Goal: Task Accomplishment & Management: Manage account settings

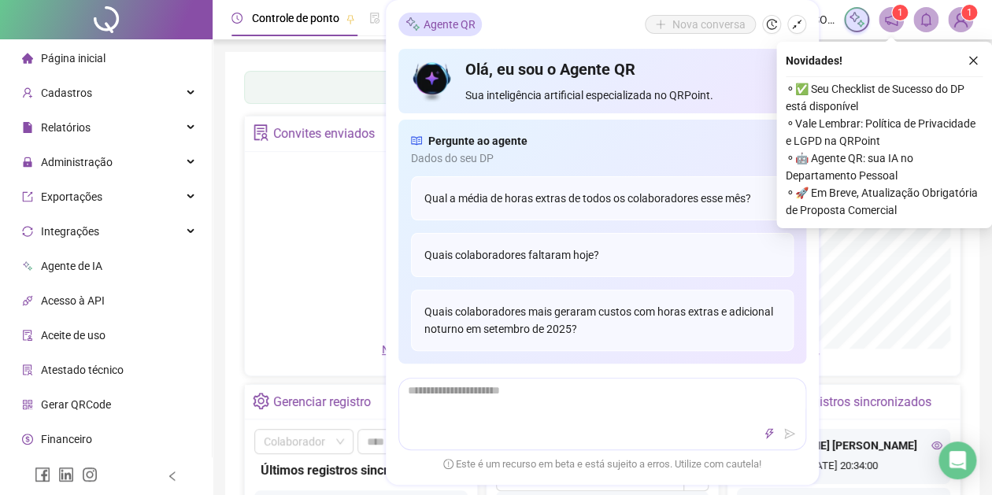
click at [313, 58] on div "Painel de controle Contabilidade Convites enviados Não há dados Não há dados No…" at bounding box center [602, 380] width 755 height 656
click at [977, 55] on icon "close" at bounding box center [973, 60] width 11 height 11
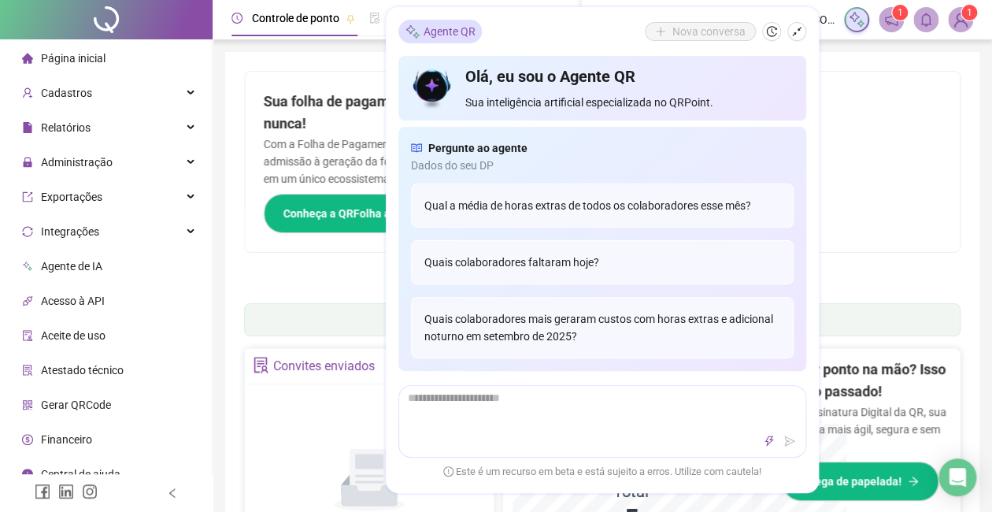
click at [379, 104] on h2 "Sua folha de pagamento, mais simples do que nunca!" at bounding box center [424, 113] width 320 height 45
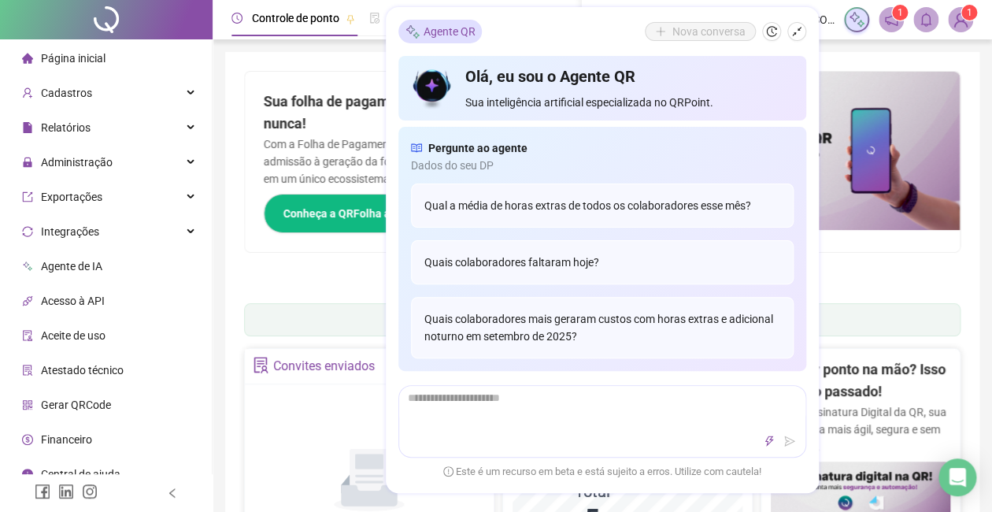
click at [374, 83] on div "Sua folha de pagamento, mais simples do que nunca! Com a Folha de Pagamento QR,…" at bounding box center [424, 162] width 358 height 180
click at [800, 28] on icon "shrink" at bounding box center [796, 32] width 9 height 9
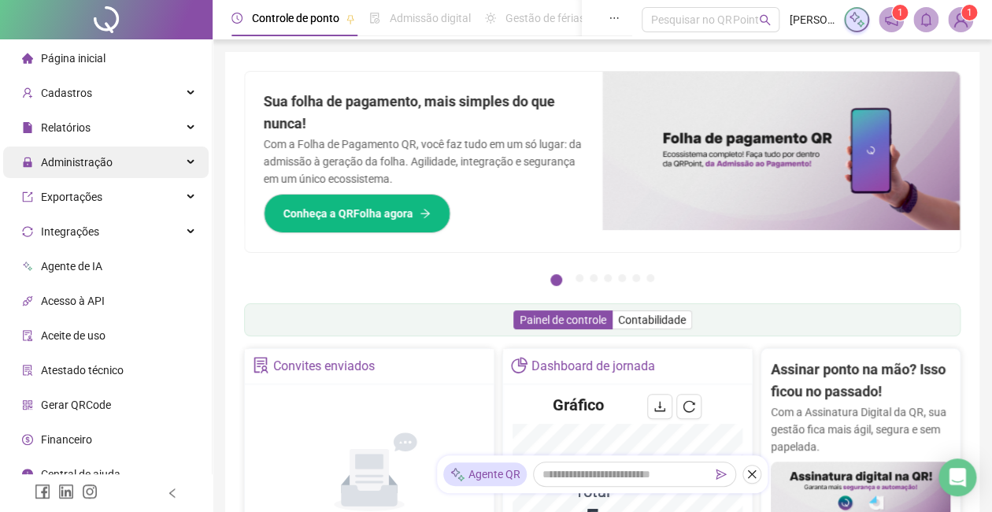
click at [154, 161] on div "Administração" at bounding box center [106, 162] width 206 height 32
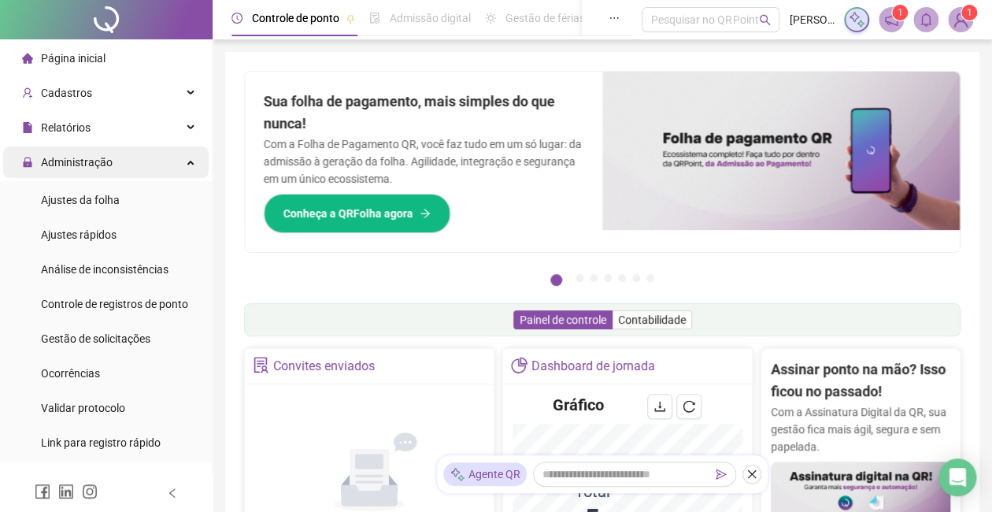
click at [164, 167] on div "Administração" at bounding box center [106, 162] width 206 height 32
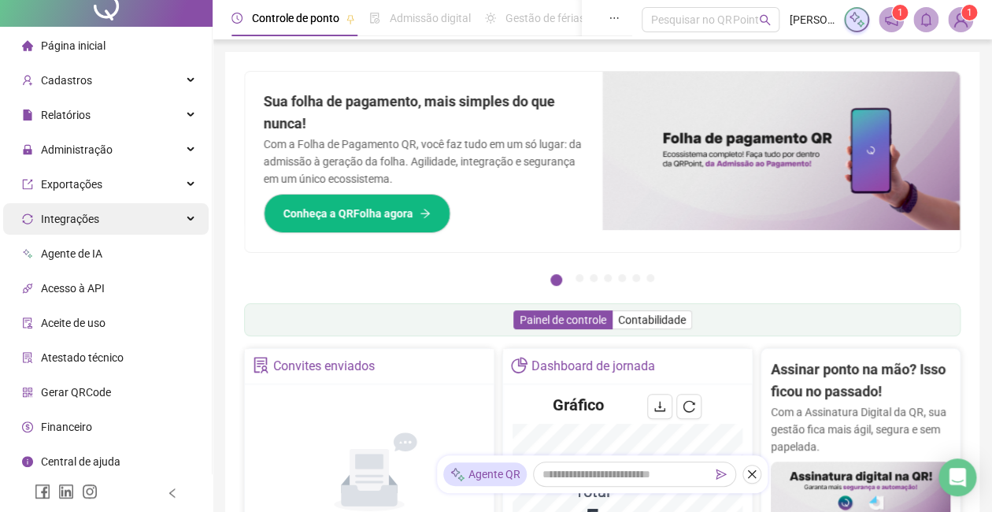
scroll to position [16, 0]
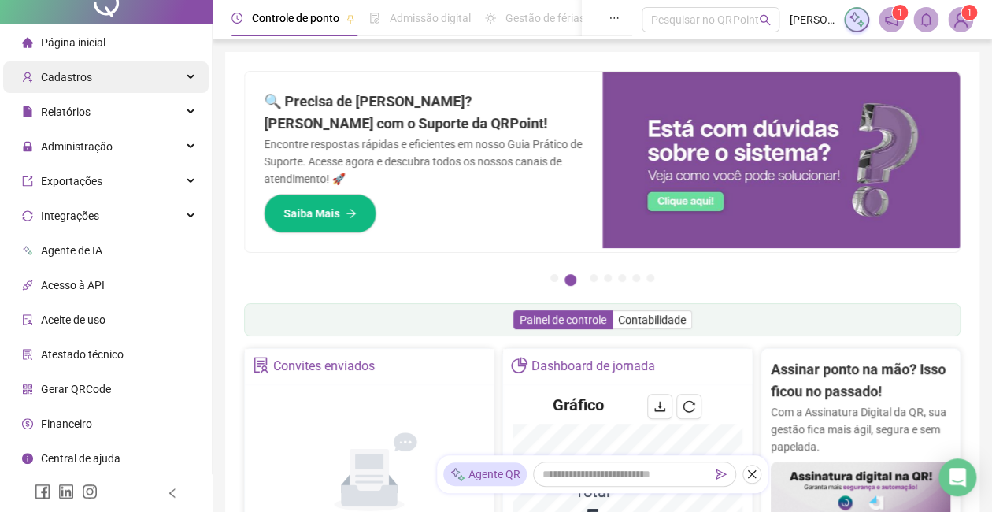
click at [101, 83] on div "Cadastros" at bounding box center [106, 77] width 206 height 32
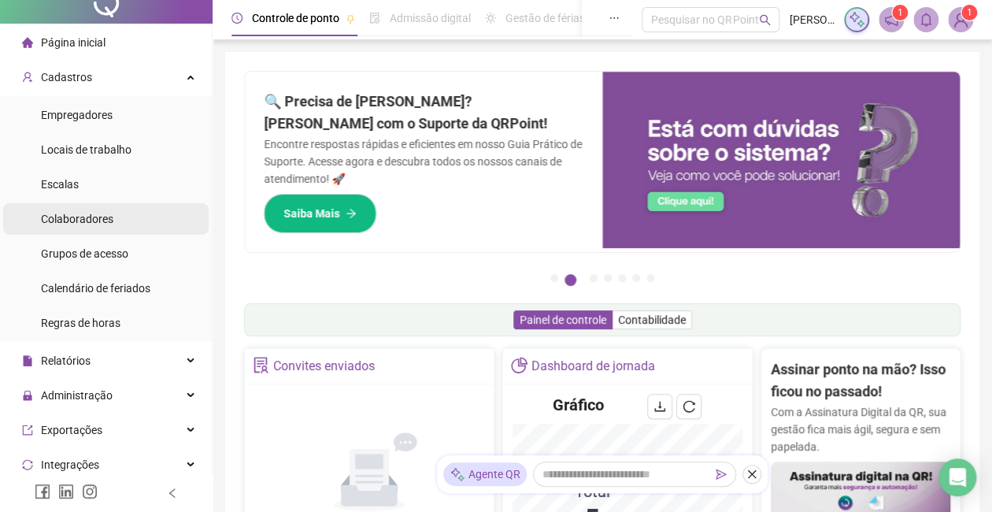
click at [119, 216] on li "Colaboradores" at bounding box center [106, 219] width 206 height 32
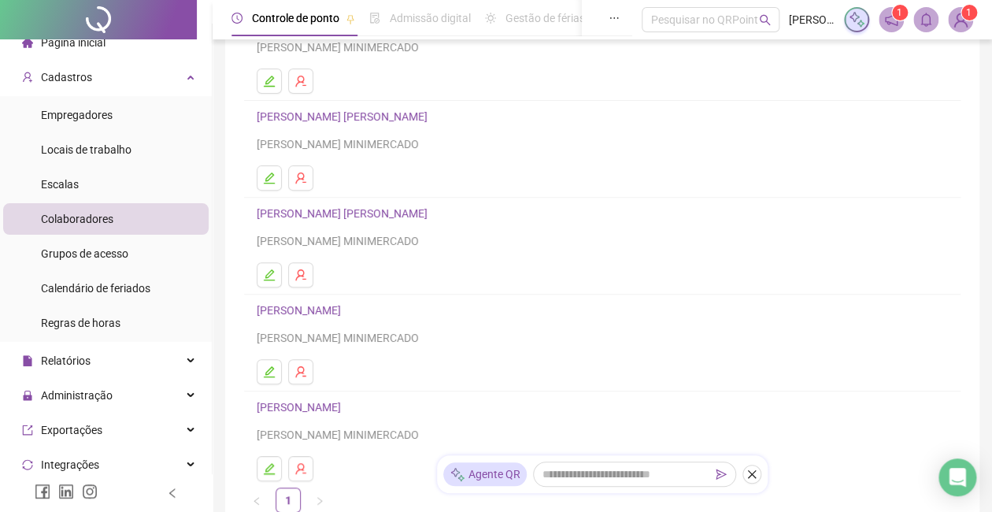
scroll to position [210, 0]
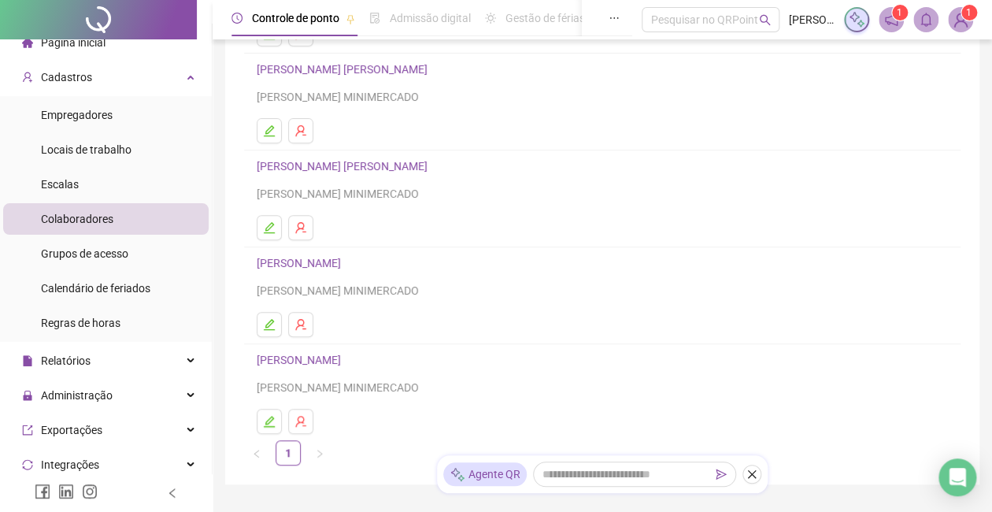
click at [385, 165] on link "[PERSON_NAME]" at bounding box center [345, 166] width 176 height 13
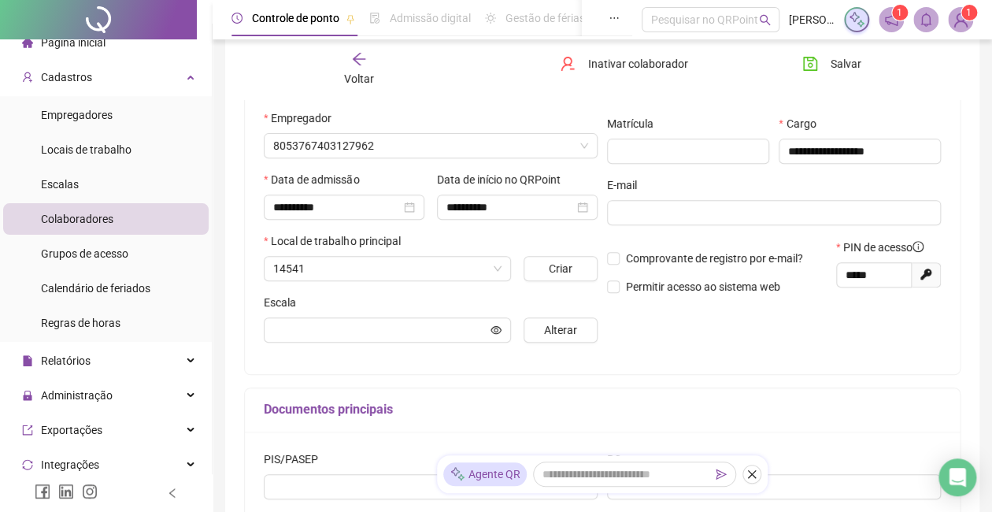
scroll to position [217, 0]
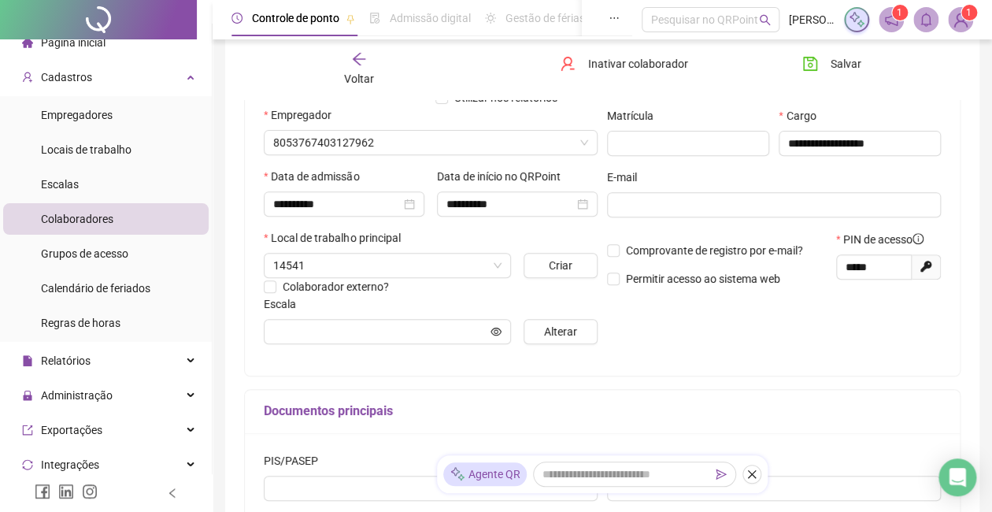
type input "**********"
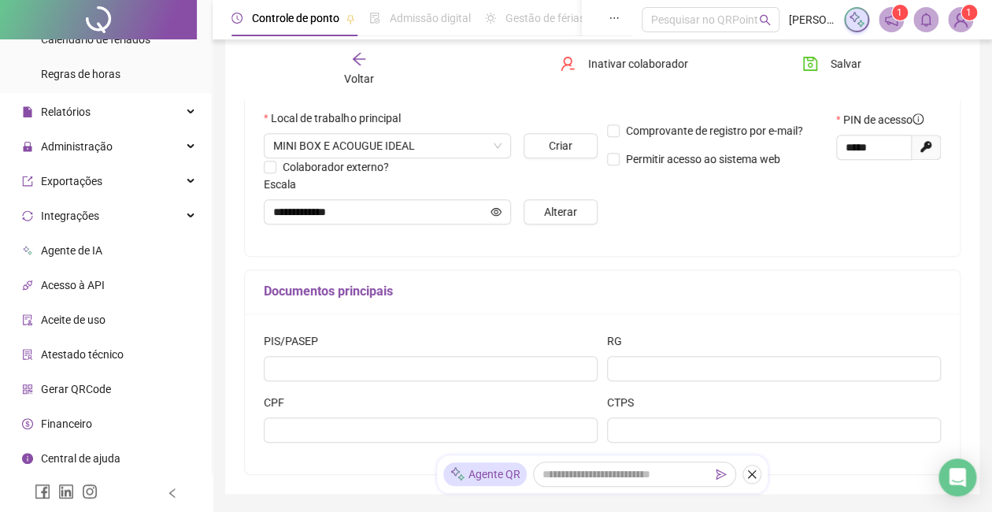
scroll to position [425, 0]
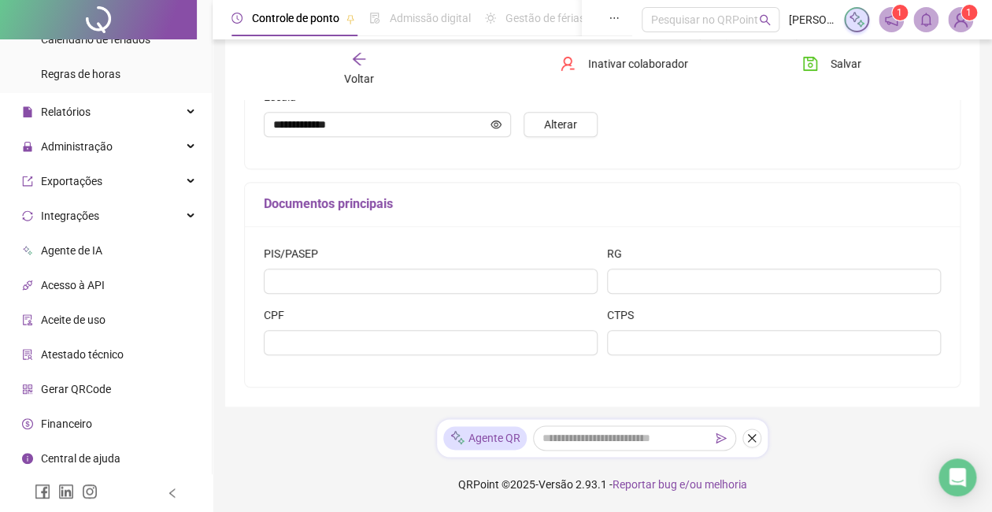
click at [92, 389] on span "Gerar QRCode" at bounding box center [76, 389] width 70 height 13
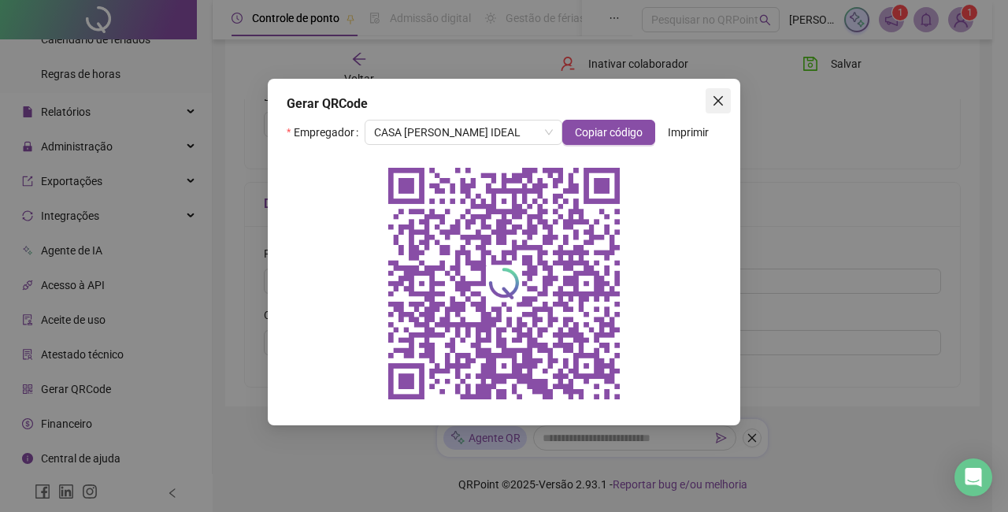
click at [714, 102] on icon "close" at bounding box center [718, 101] width 13 height 13
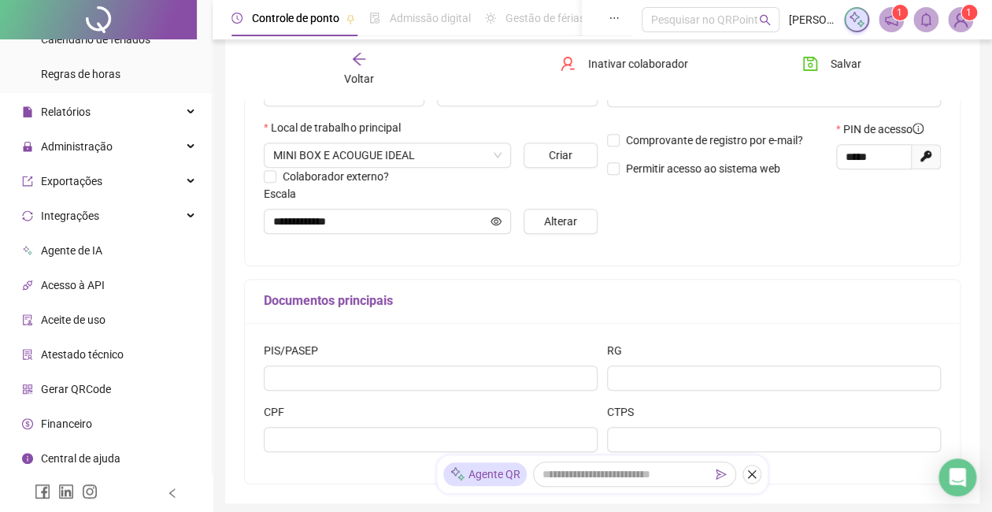
scroll to position [425, 0]
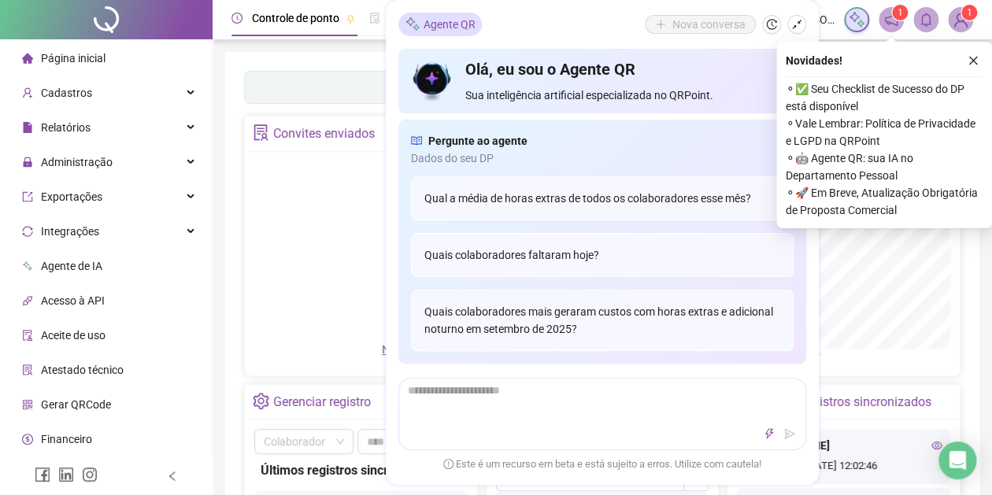
click at [400, 213] on div "Pergunte ao agente [PERSON_NAME] do seu DP Qual a média de horas extras de todo…" at bounding box center [603, 242] width 408 height 244
click at [989, 54] on div "Novidades ! ⚬ ✅ Seu Checklist de Sucesso do DP está disponível ⚬ Vale Lembrar: …" at bounding box center [885, 135] width 216 height 187
click at [973, 58] on icon "close" at bounding box center [973, 60] width 11 height 11
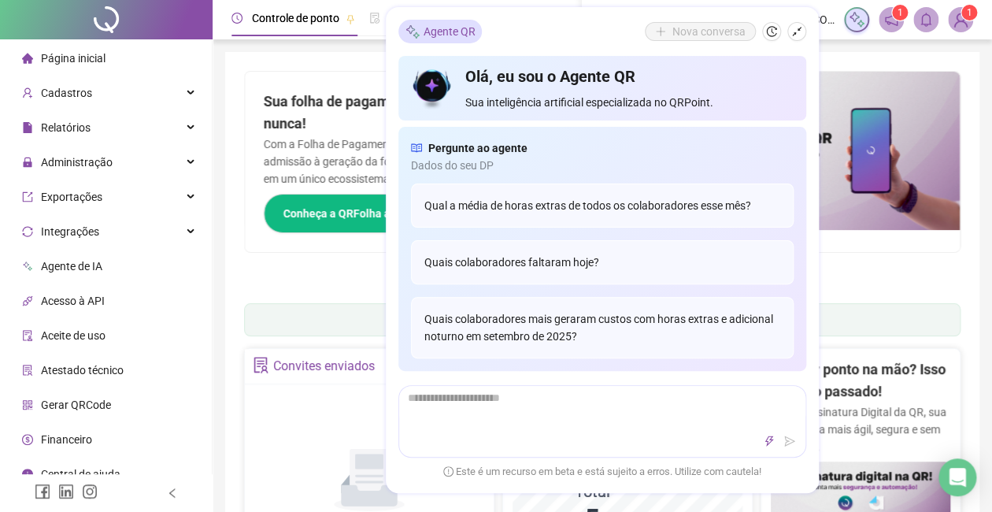
click at [785, 26] on div "Nova conversa" at bounding box center [725, 32] width 161 height 19
click at [323, 269] on div "Pague o QRPoint com Cartão de Crédito Sua assinatura: mais segurança, prática e…" at bounding box center [602, 181] width 717 height 221
click at [553, 217] on div "Qual a média de horas extras de todos os colaboradores esse mês?" at bounding box center [602, 206] width 383 height 44
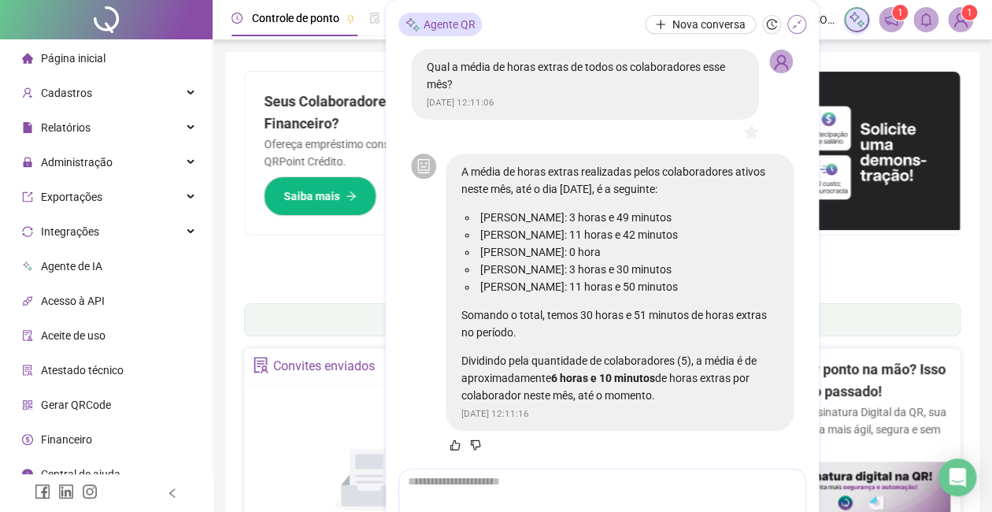
click at [794, 20] on icon "shrink" at bounding box center [797, 24] width 11 height 11
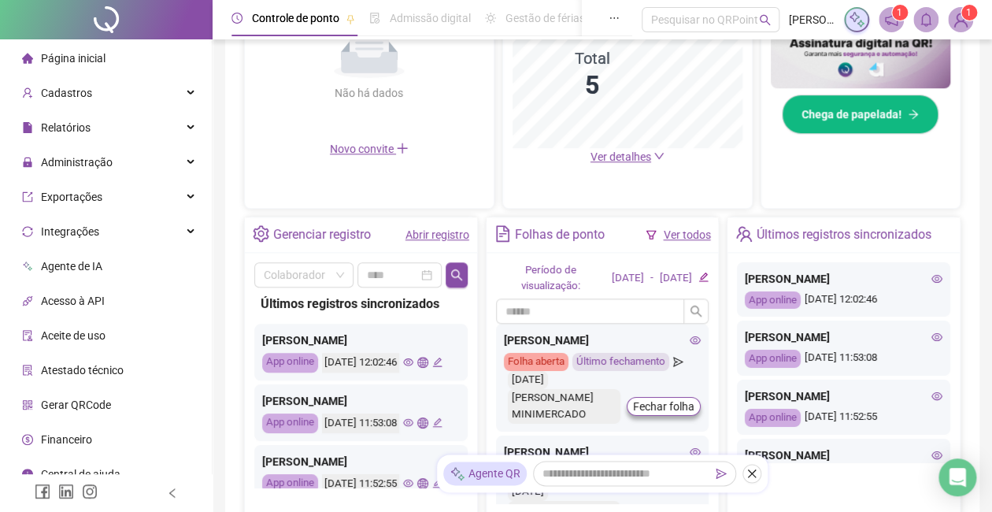
scroll to position [357, 0]
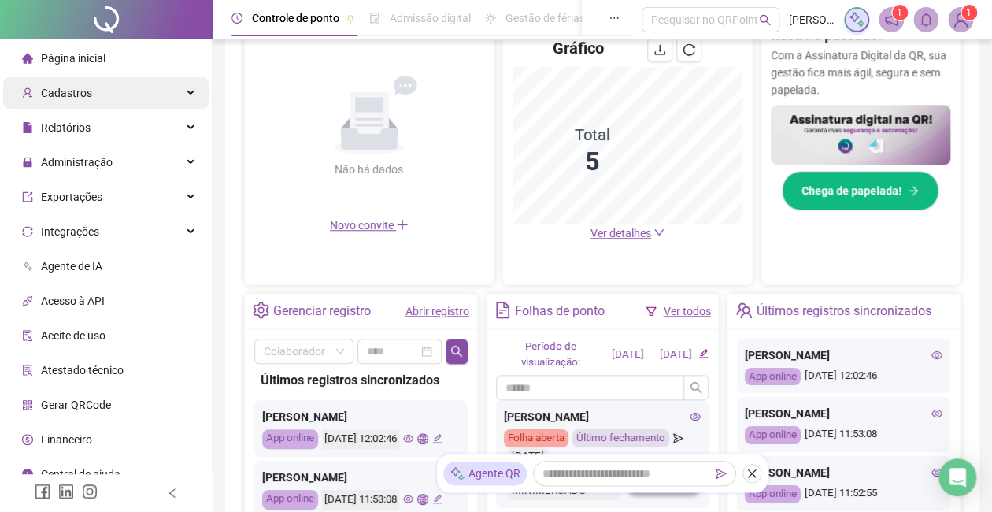
click at [133, 90] on div "Cadastros" at bounding box center [106, 93] width 206 height 32
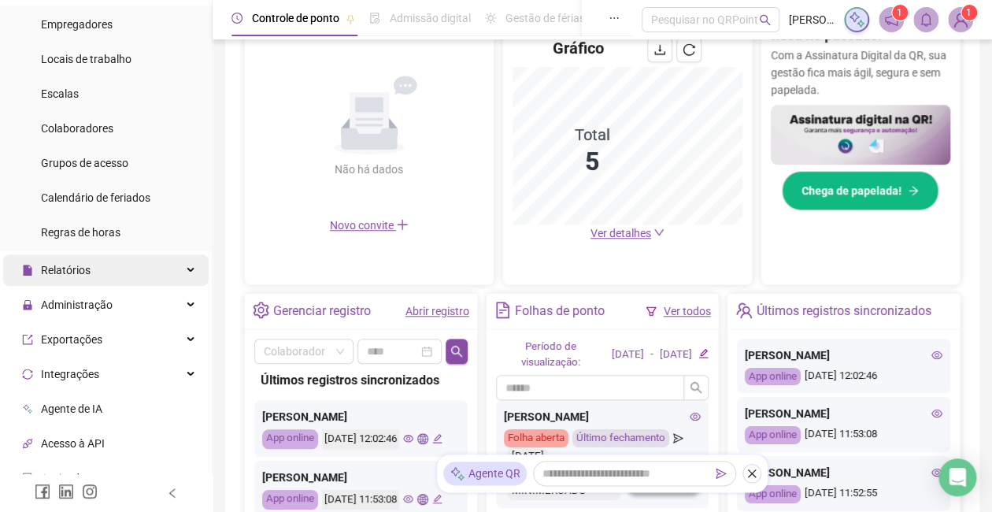
scroll to position [210, 0]
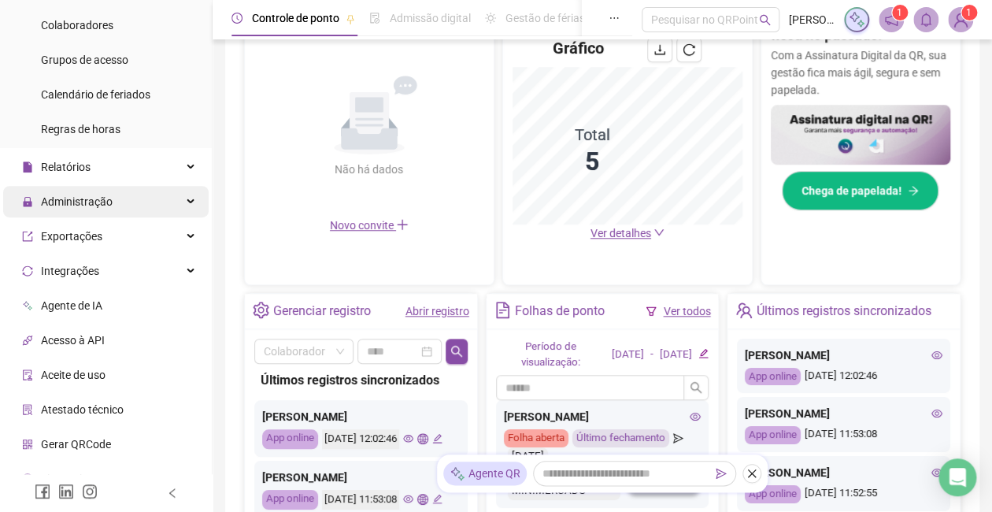
click at [146, 206] on div "Administração" at bounding box center [106, 202] width 206 height 32
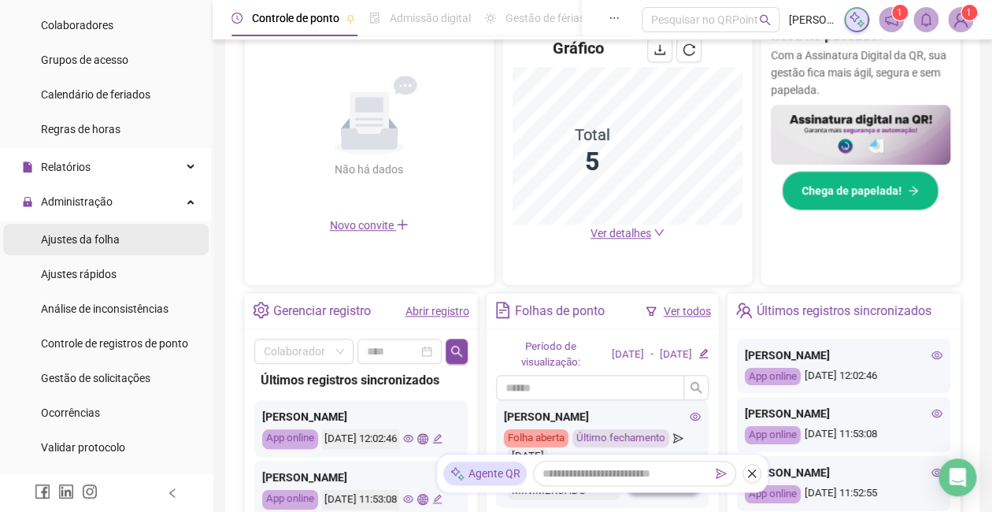
click at [110, 239] on span "Ajustes da folha" at bounding box center [80, 239] width 79 height 13
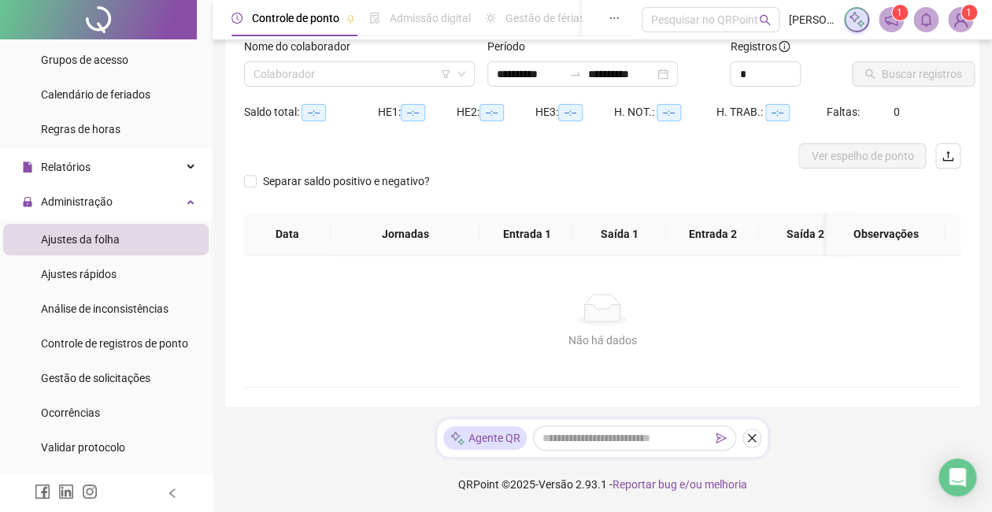
scroll to position [123, 0]
type input "**********"
click at [359, 62] on input "search" at bounding box center [353, 74] width 198 height 24
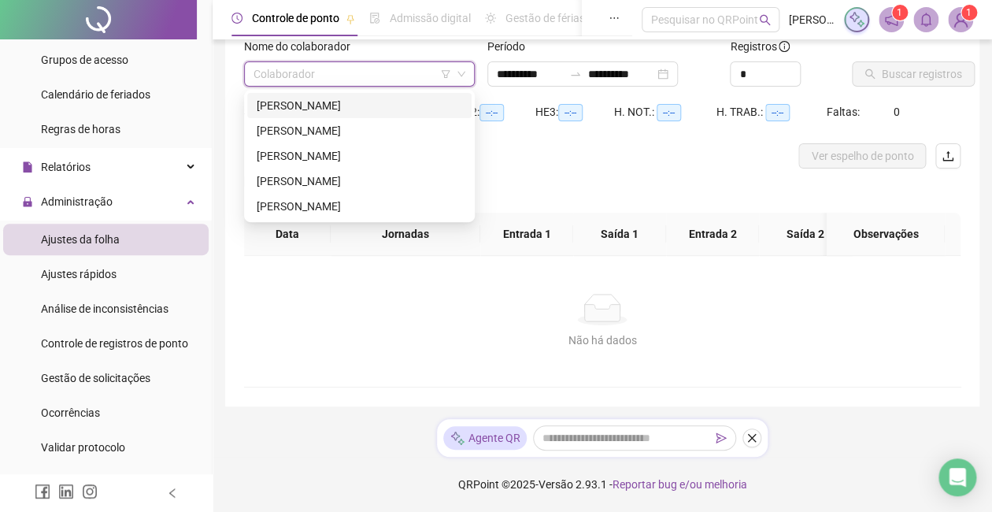
click at [375, 97] on div "[PERSON_NAME]" at bounding box center [360, 105] width 206 height 17
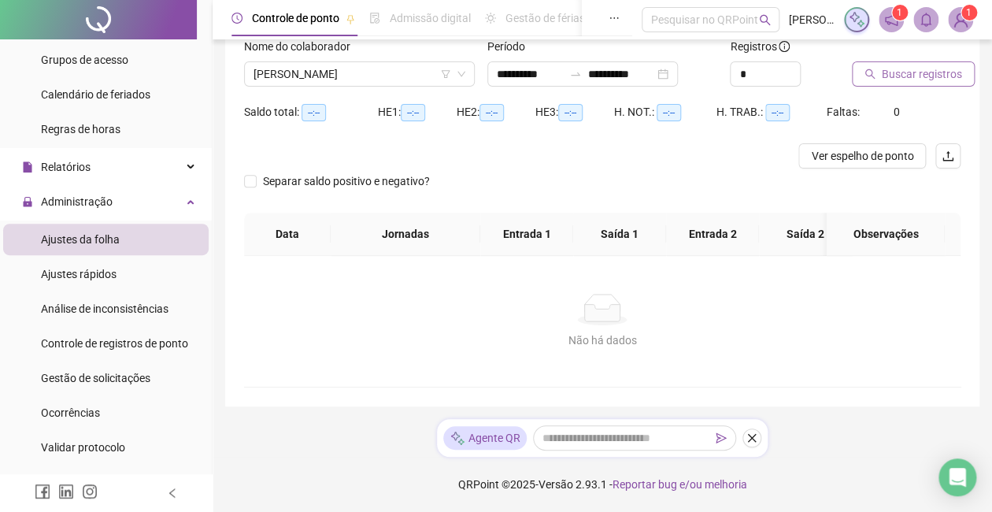
click at [908, 65] on span "Buscar registros" at bounding box center [922, 73] width 80 height 17
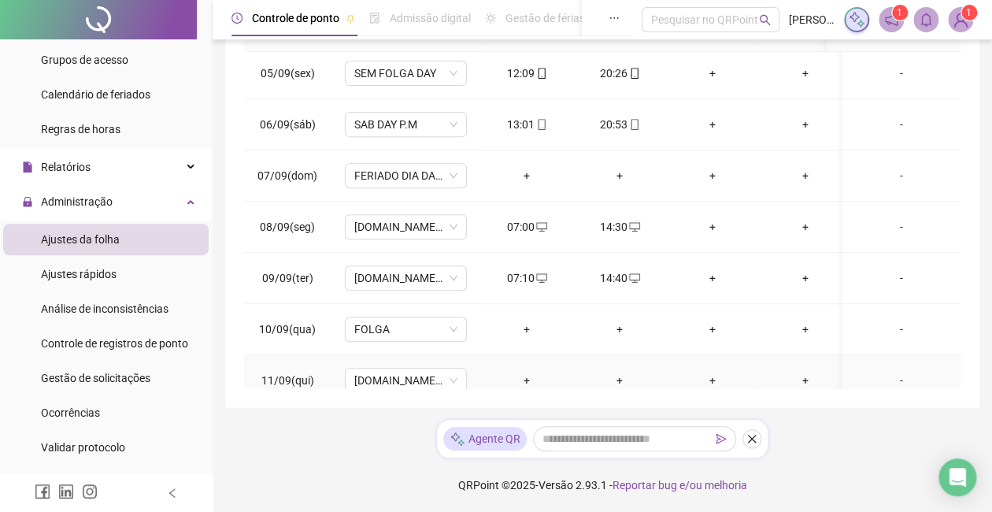
scroll to position [420, 0]
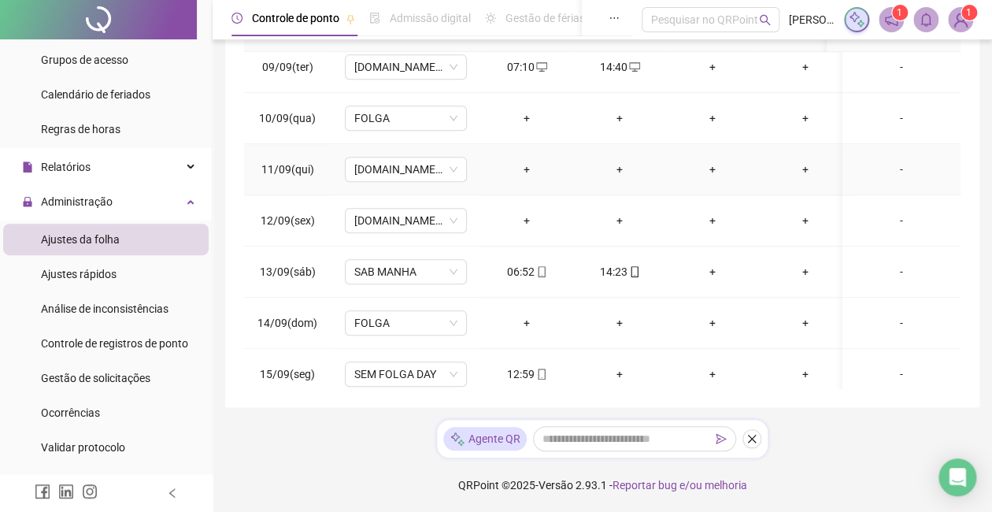
click at [526, 166] on div "+" at bounding box center [527, 169] width 68 height 17
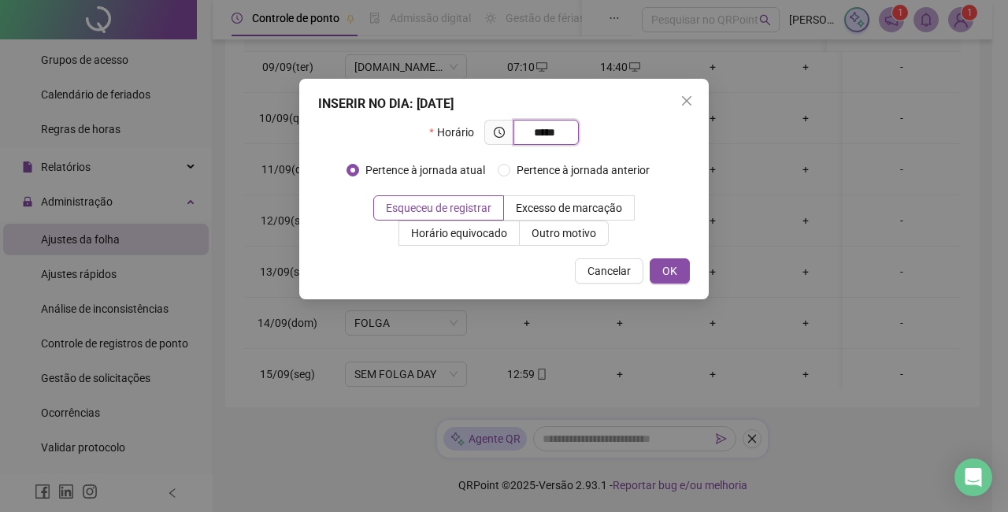
type input "*****"
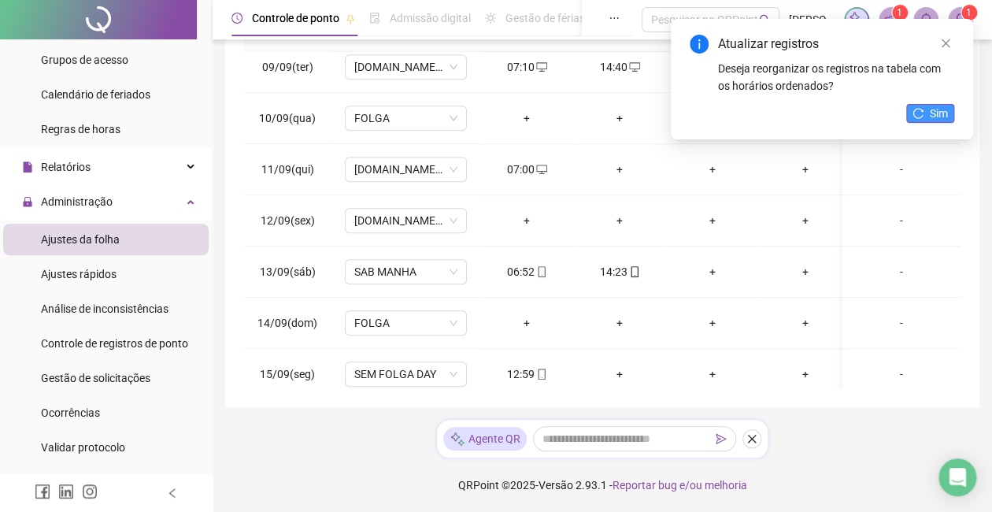
click at [914, 103] on div "Atualizar registros Deseja reorganizar os registros na tabela com os horários o…" at bounding box center [822, 79] width 302 height 121
click at [930, 124] on div "Atualizar registros Deseja reorganizar os registros na tabela com os horários o…" at bounding box center [822, 79] width 302 height 121
drag, startPoint x: 939, startPoint y: 113, endPoint x: 866, endPoint y: 109, distance: 72.6
click at [926, 113] on button "Sim" at bounding box center [931, 113] width 48 height 19
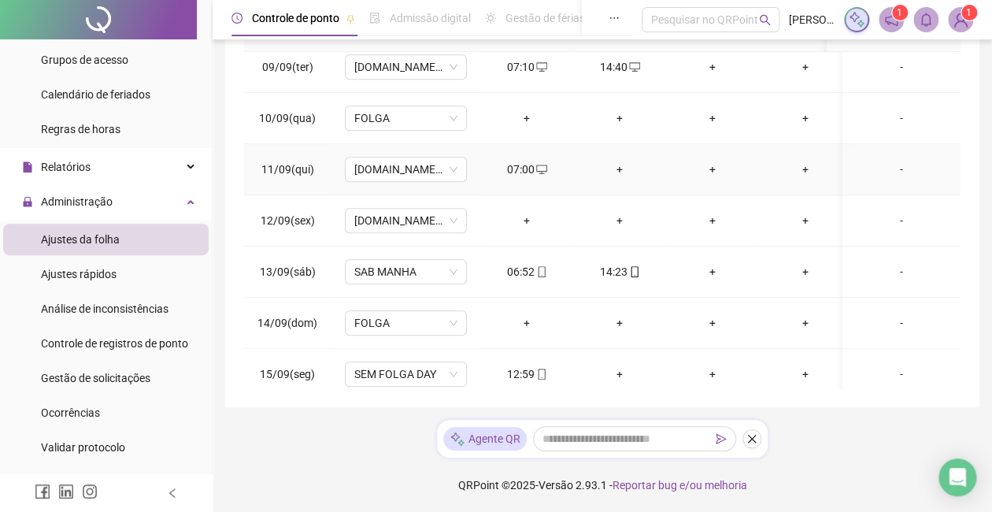
click at [624, 167] on div "+" at bounding box center [620, 169] width 68 height 17
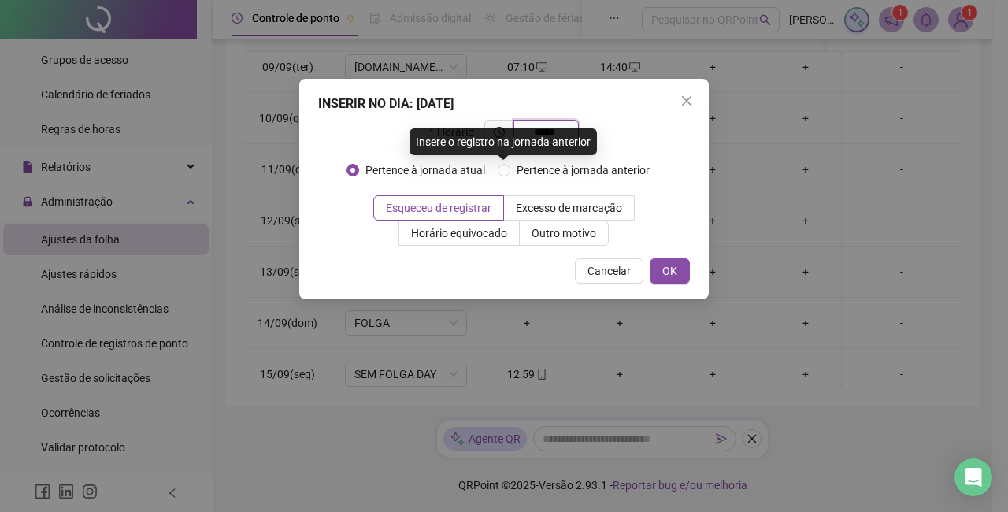
type input "*****"
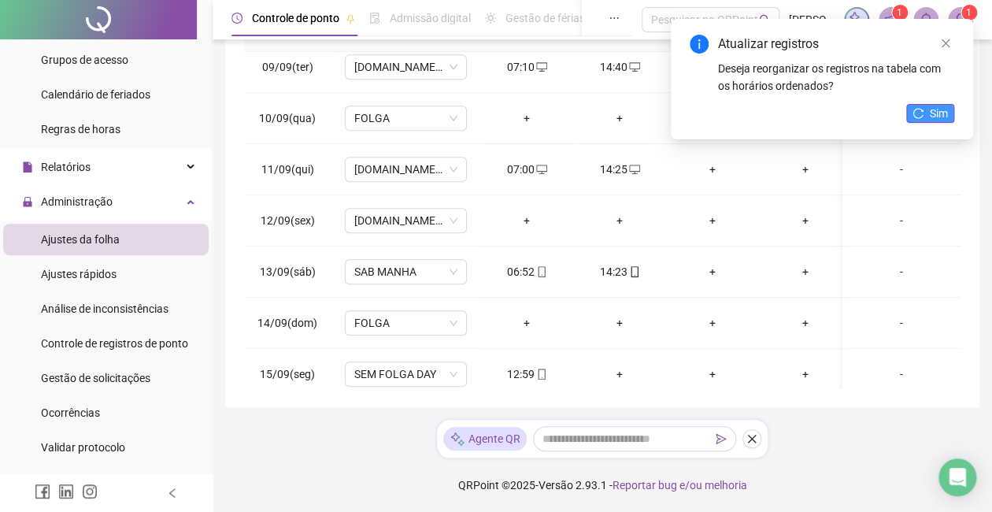
click at [940, 117] on span "Sim" at bounding box center [939, 113] width 18 height 17
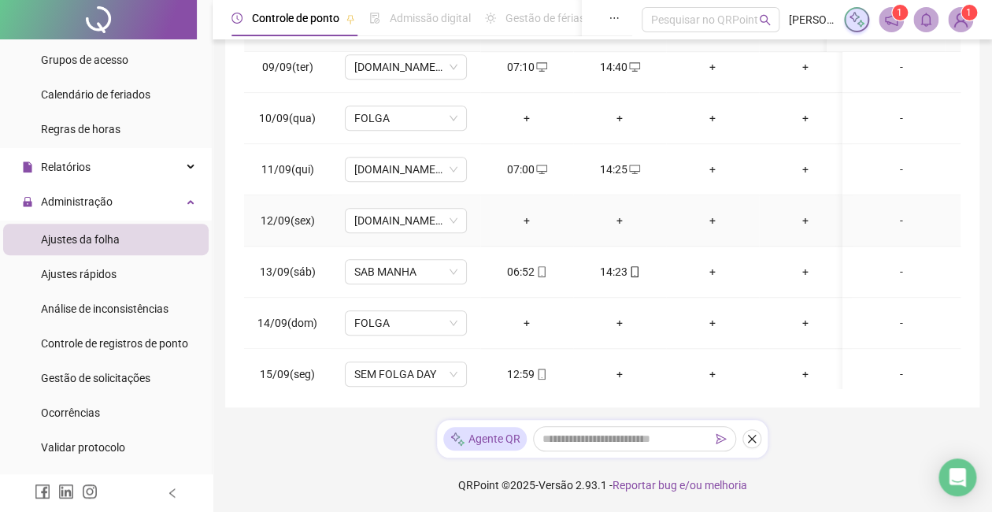
click at [527, 218] on div "+" at bounding box center [527, 220] width 68 height 17
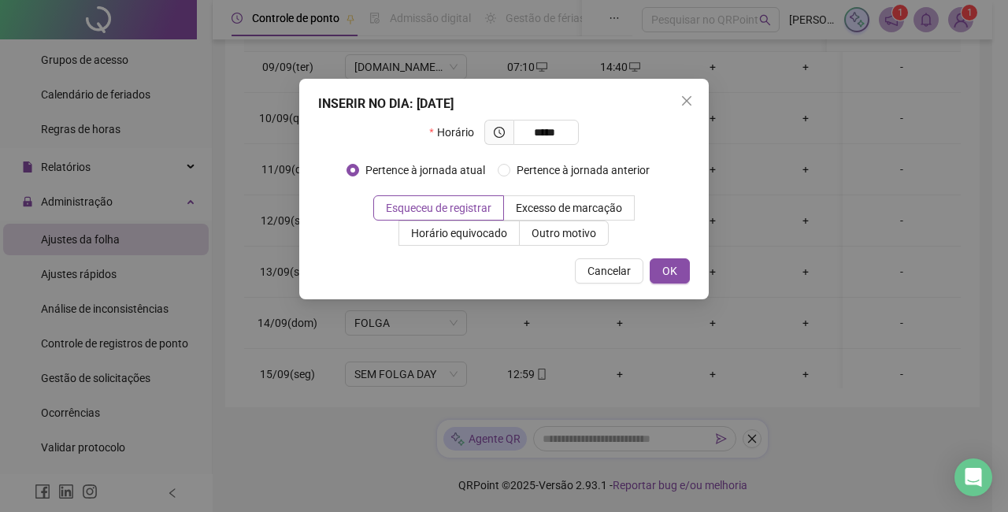
type input "*****"
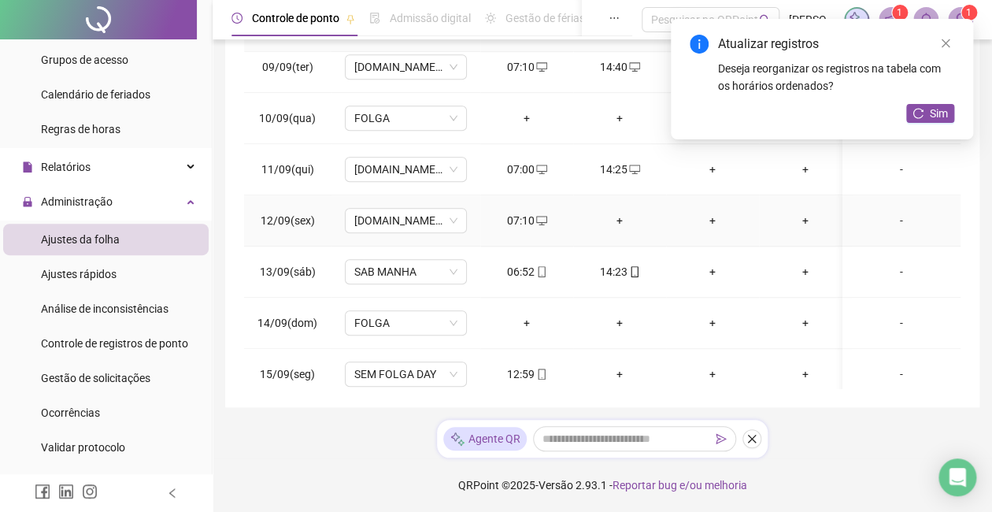
click at [621, 219] on div "+" at bounding box center [620, 220] width 68 height 17
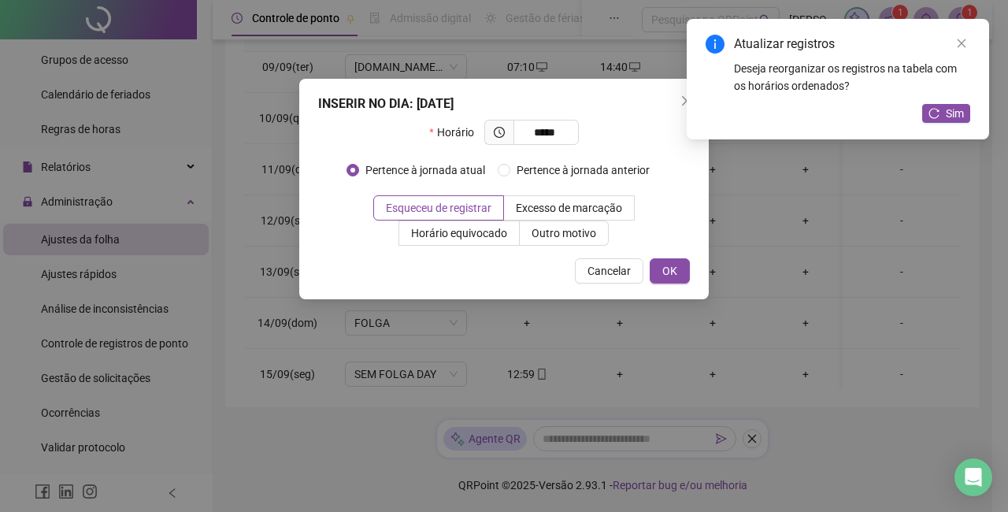
type input "*****"
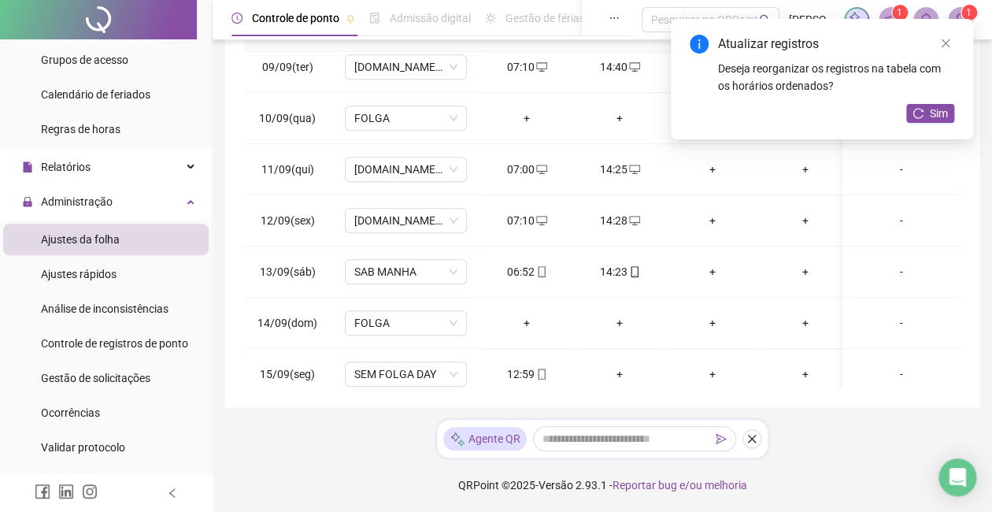
click at [931, 123] on div "Sim" at bounding box center [931, 114] width 48 height 20
click at [942, 113] on span "Sim" at bounding box center [939, 113] width 18 height 17
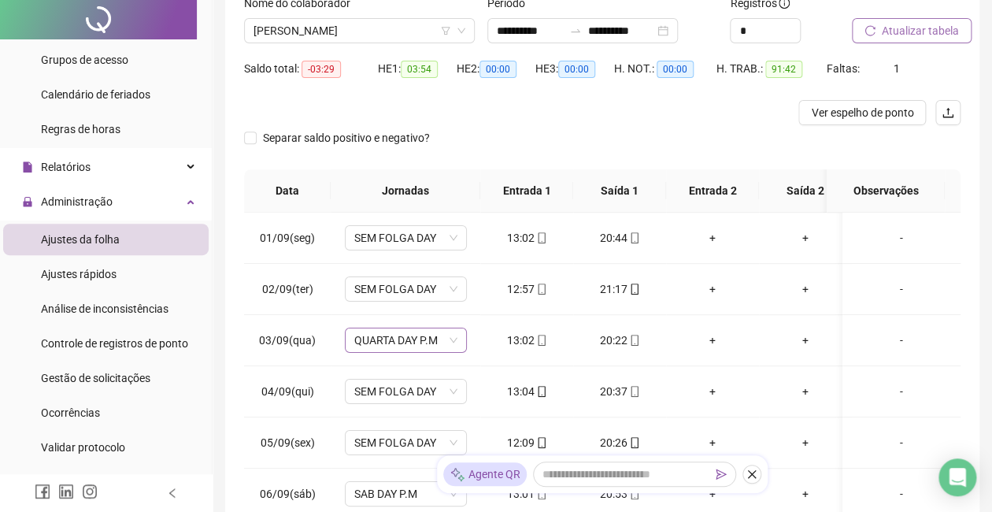
scroll to position [0, 0]
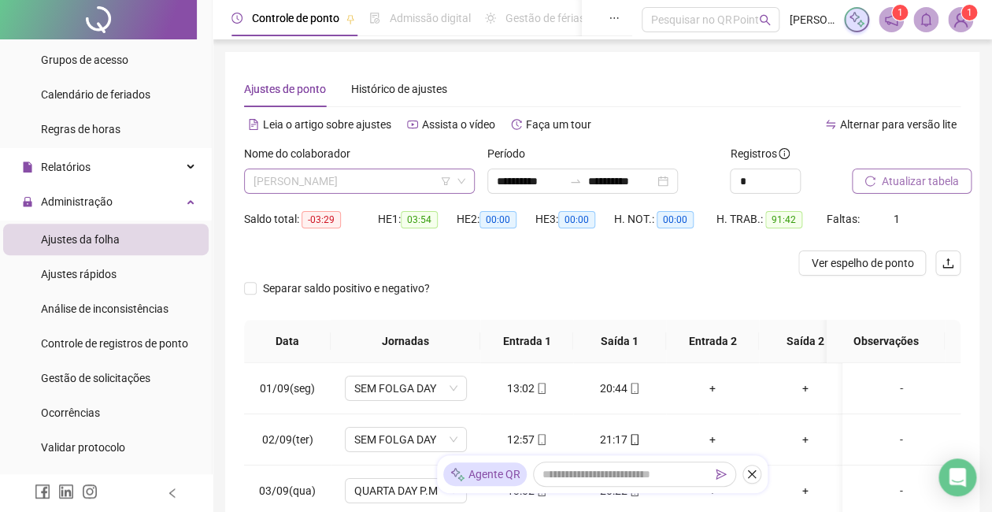
click at [446, 188] on span "[PERSON_NAME]" at bounding box center [360, 181] width 212 height 24
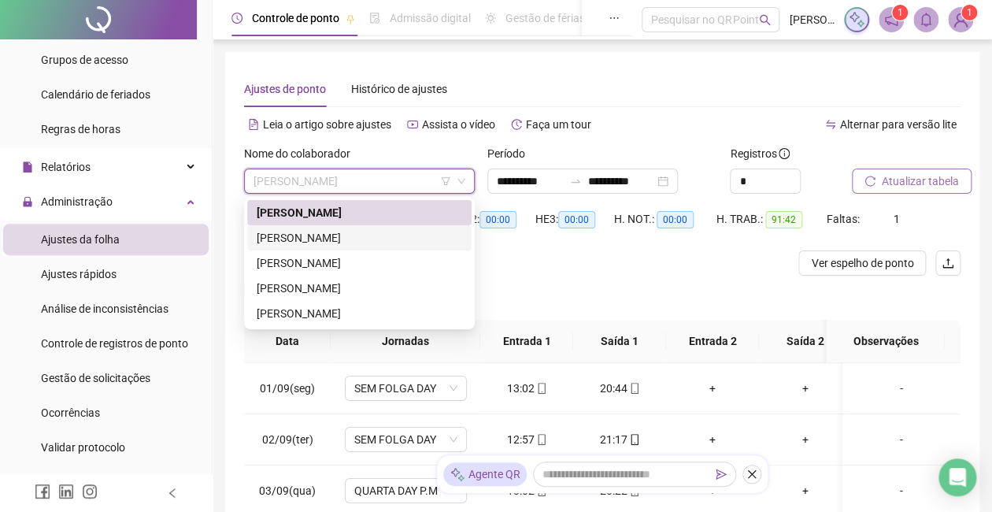
click at [412, 239] on div "[PERSON_NAME]" at bounding box center [360, 237] width 206 height 17
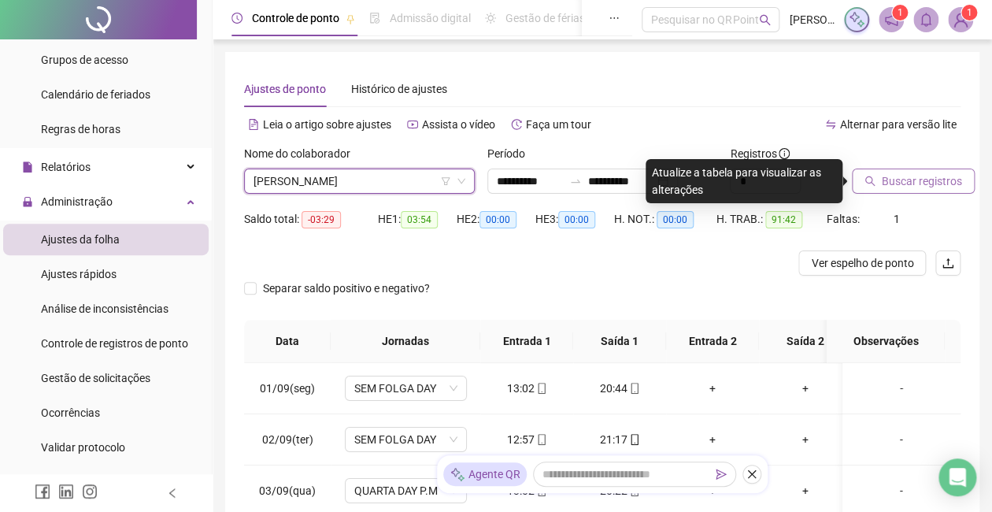
drag, startPoint x: 896, startPoint y: 171, endPoint x: 895, endPoint y: 179, distance: 8.0
click at [895, 178] on span "Buscar registros" at bounding box center [922, 180] width 80 height 17
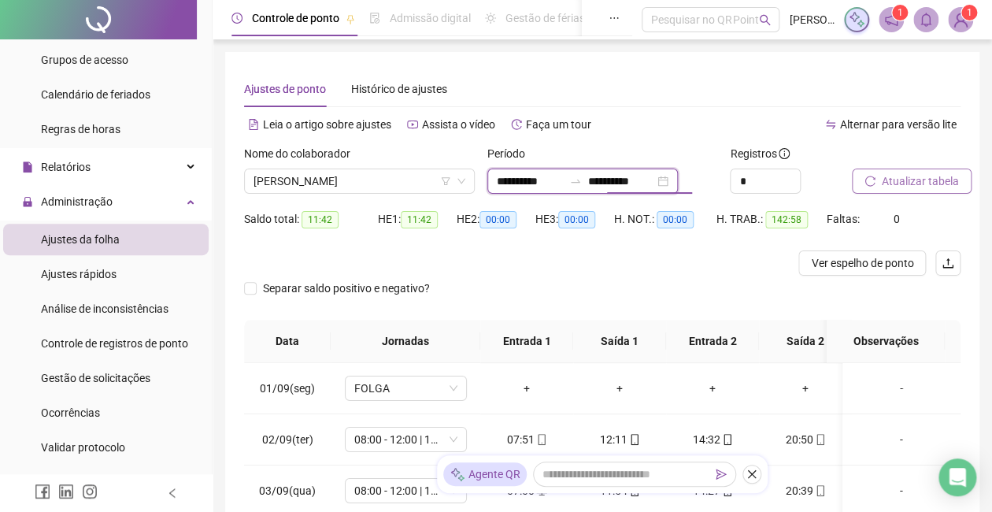
click at [641, 186] on input "**********" at bounding box center [621, 180] width 66 height 17
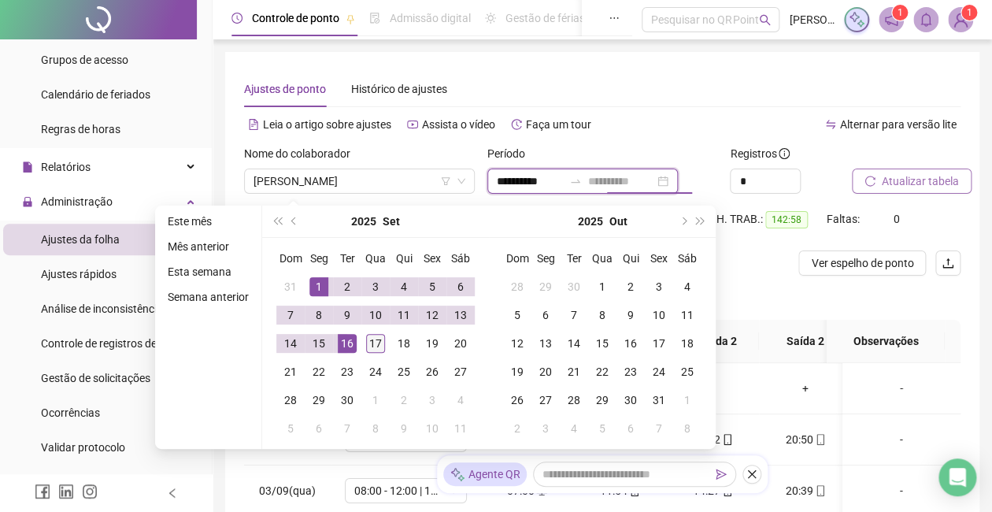
type input "**********"
click at [371, 339] on div "17" at bounding box center [375, 343] width 19 height 19
type input "**********"
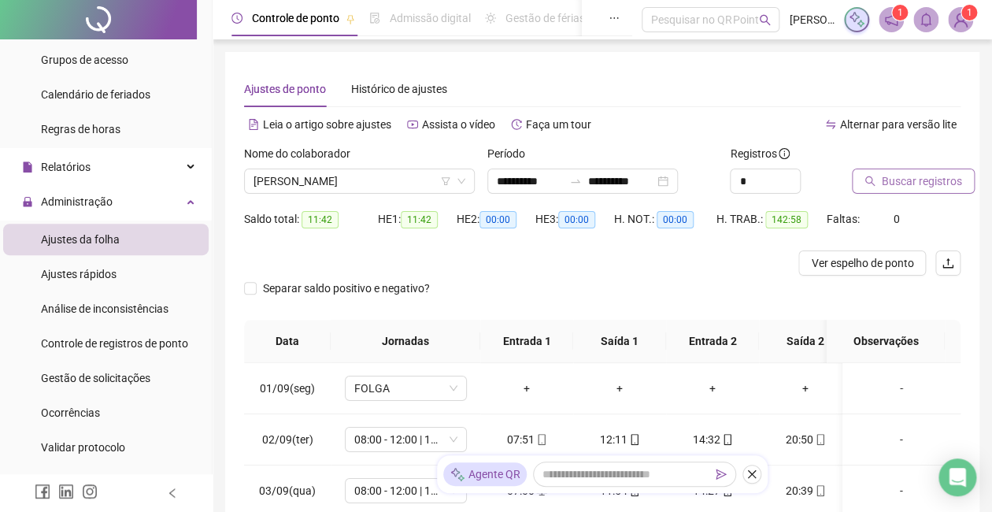
click at [939, 180] on span "Buscar registros" at bounding box center [922, 180] width 80 height 17
click at [422, 179] on span "[PERSON_NAME]" at bounding box center [360, 181] width 212 height 24
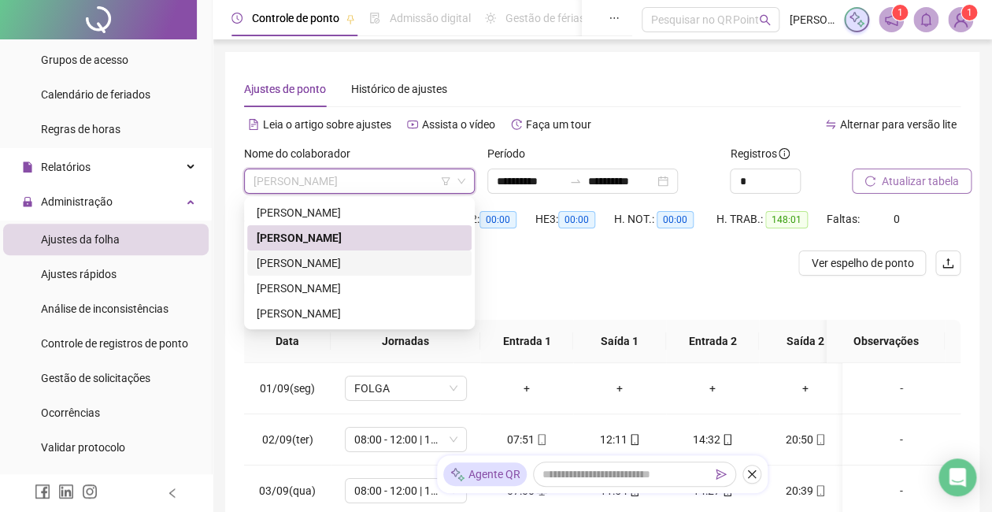
click at [377, 264] on div "[PERSON_NAME]" at bounding box center [360, 262] width 206 height 17
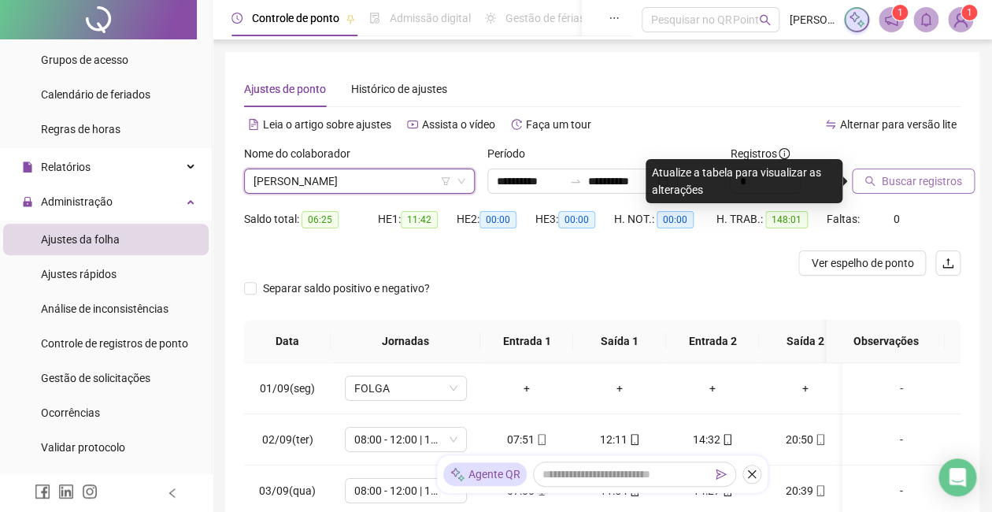
click at [919, 184] on span "Buscar registros" at bounding box center [922, 180] width 80 height 17
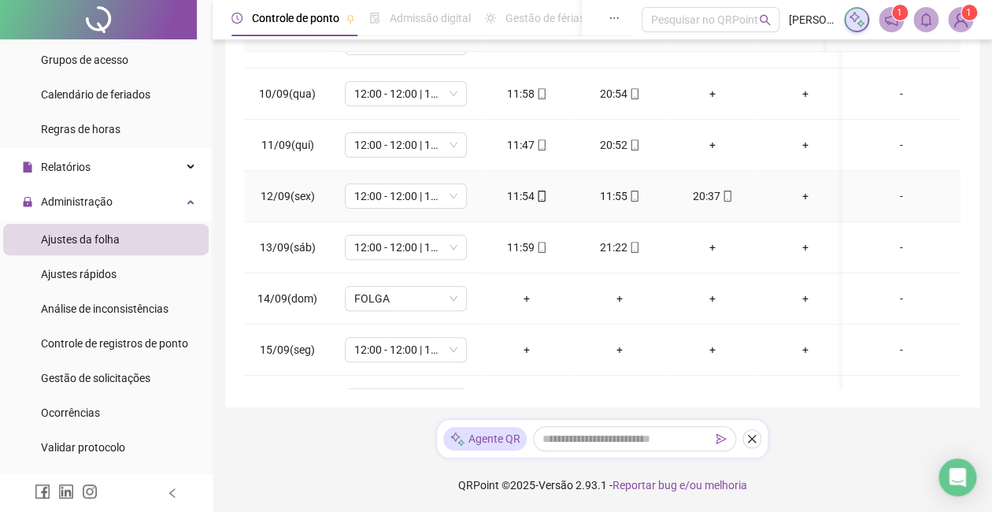
click at [523, 194] on div "11:54" at bounding box center [527, 195] width 68 height 17
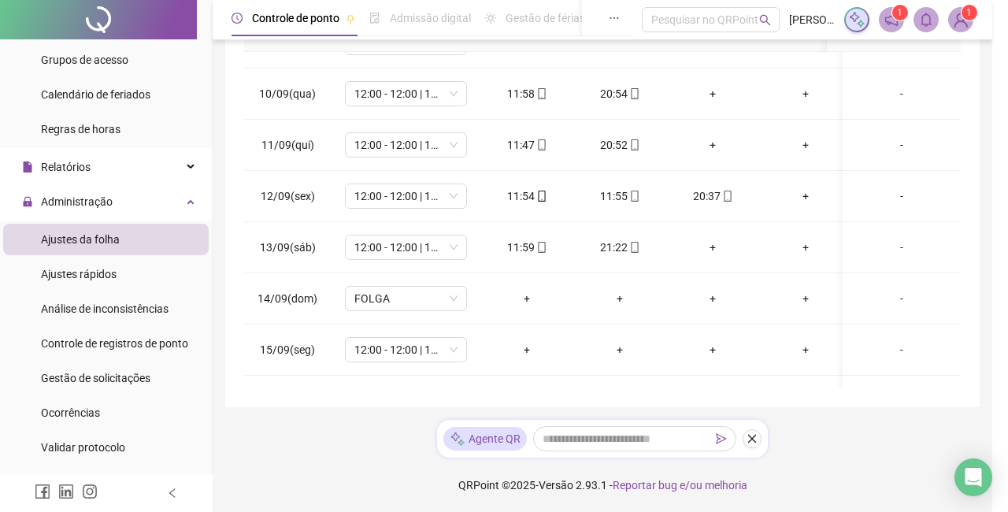
type input "**********"
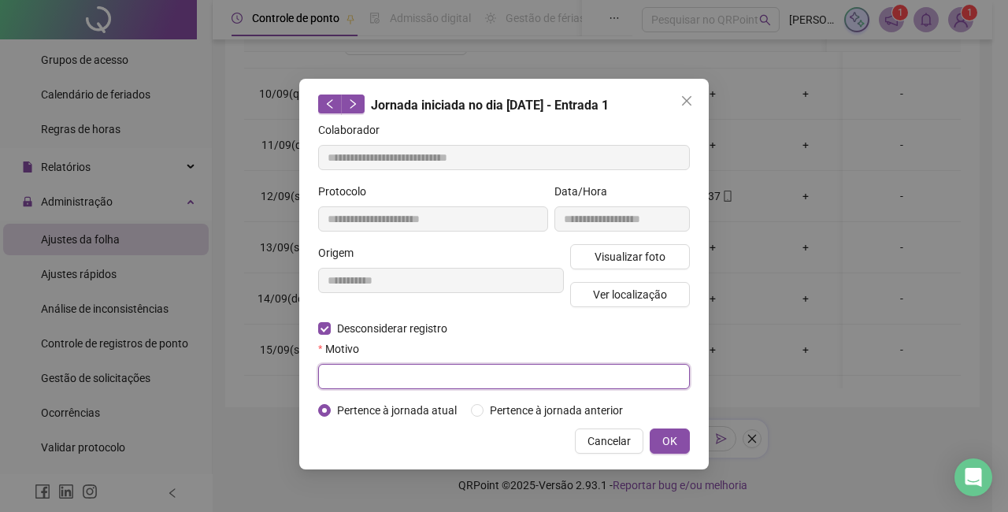
click at [424, 382] on input "text" at bounding box center [504, 376] width 372 height 25
type input "******"
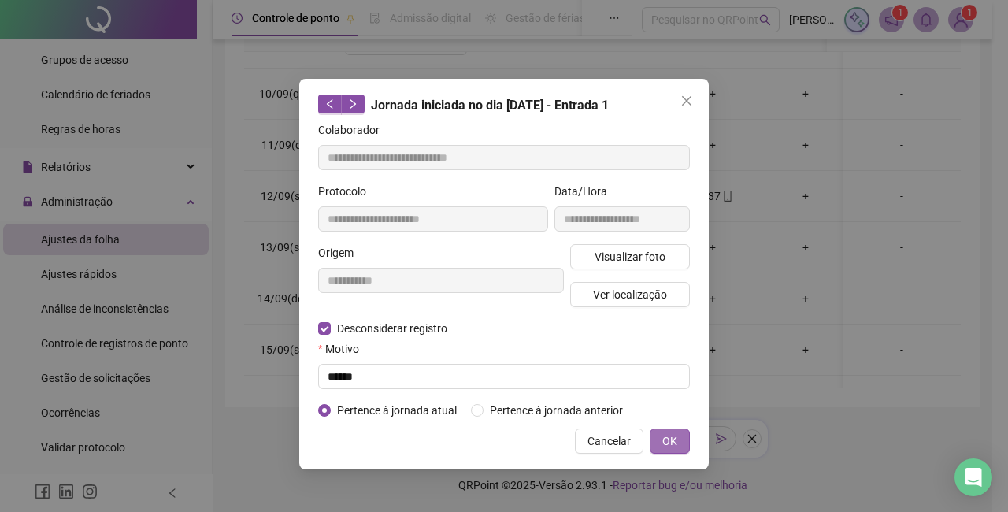
click at [669, 432] on span "OK" at bounding box center [669, 440] width 15 height 17
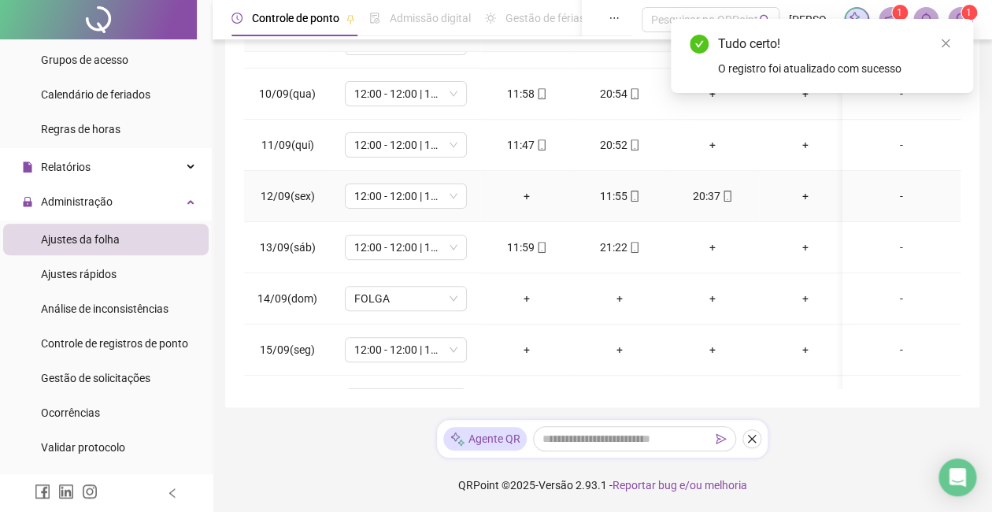
click at [874, 191] on div "-" at bounding box center [901, 195] width 93 height 17
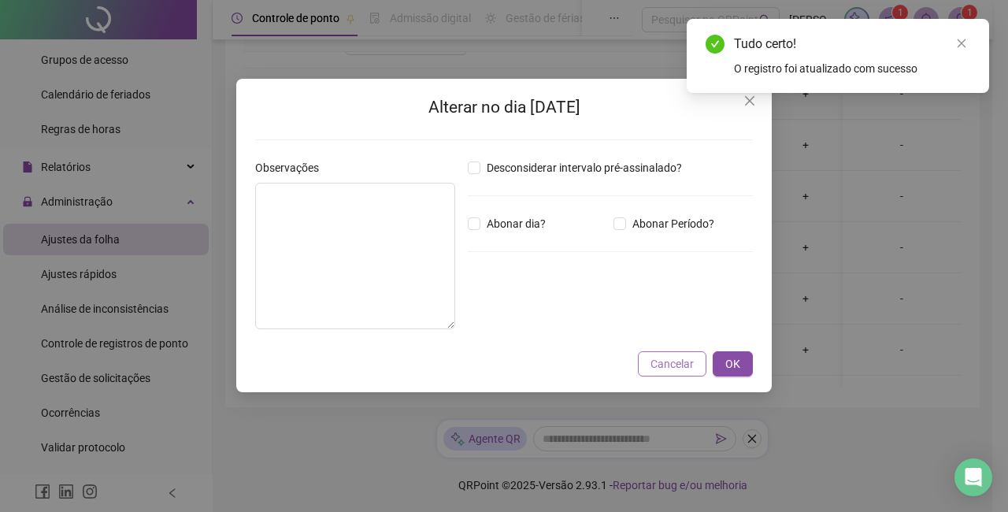
click at [680, 363] on span "Cancelar" at bounding box center [672, 363] width 43 height 17
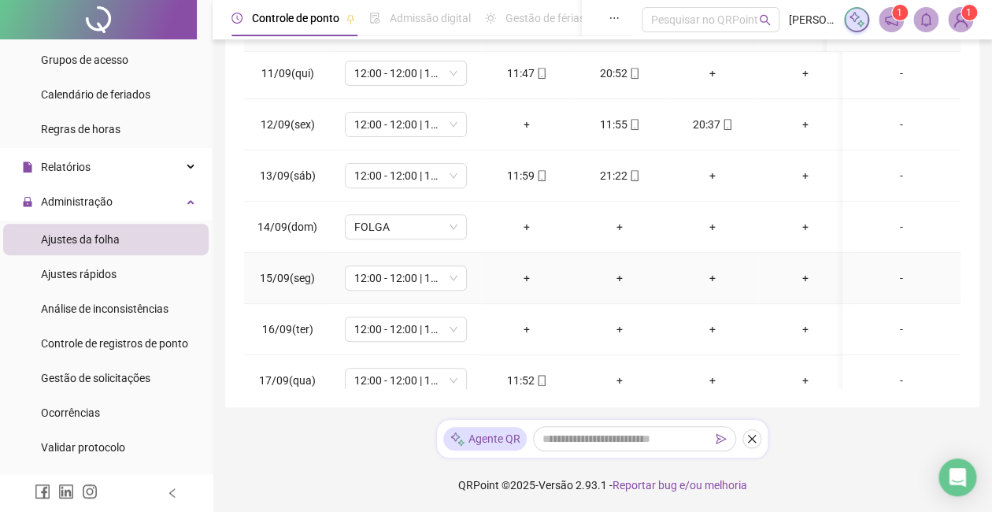
scroll to position [191, 0]
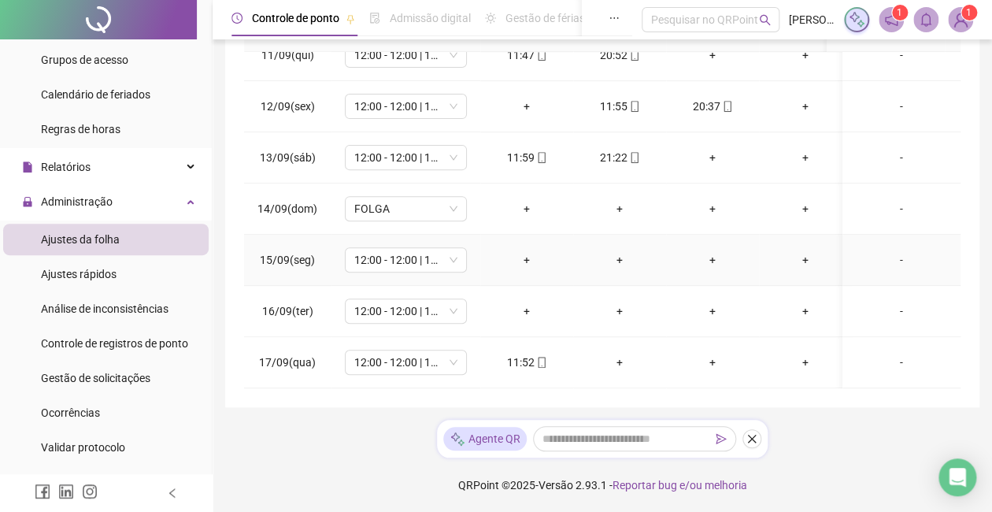
click at [523, 251] on div "+" at bounding box center [527, 259] width 68 height 17
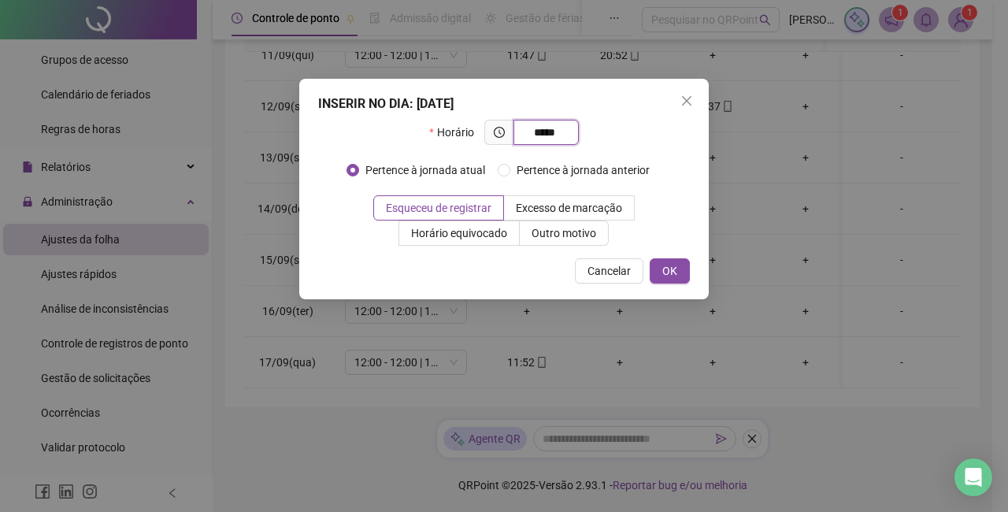
type input "*****"
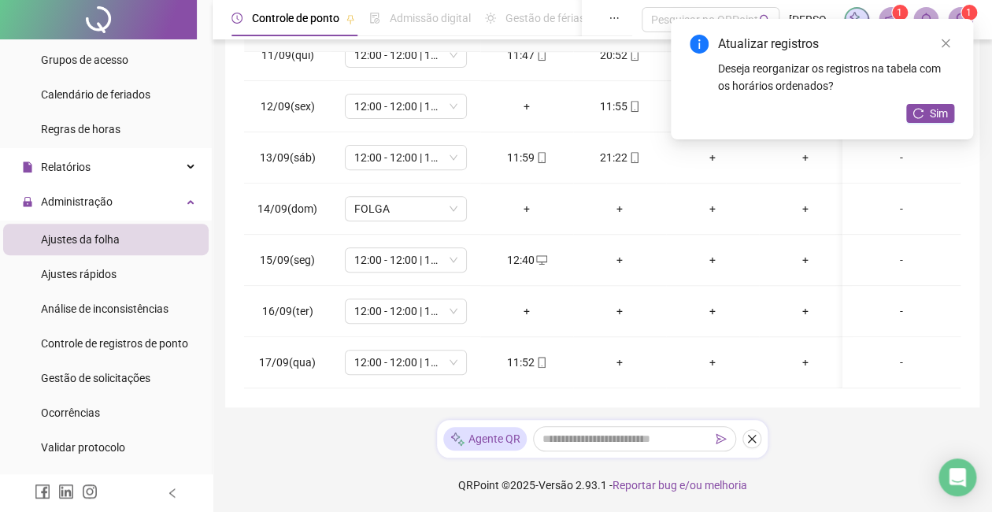
click at [920, 109] on icon "reload" at bounding box center [919, 113] width 10 height 10
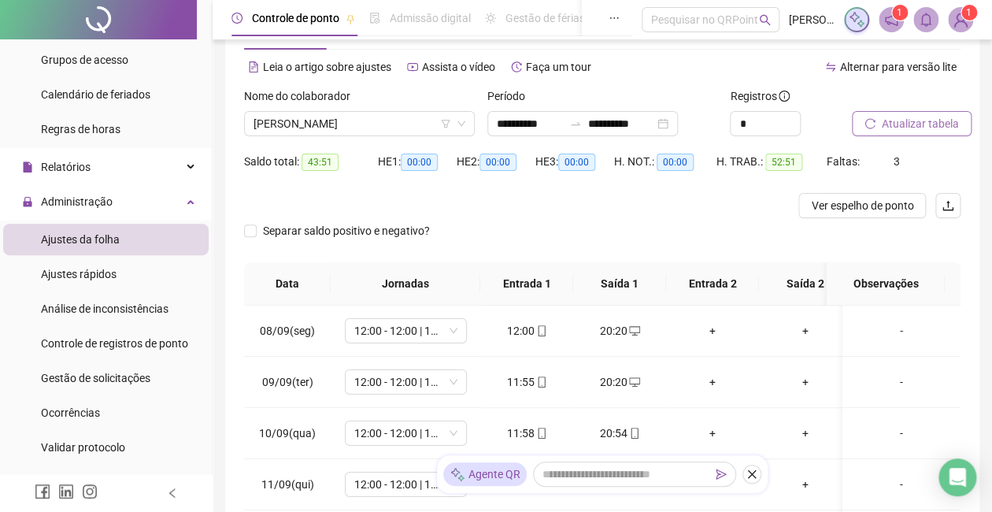
scroll to position [0, 0]
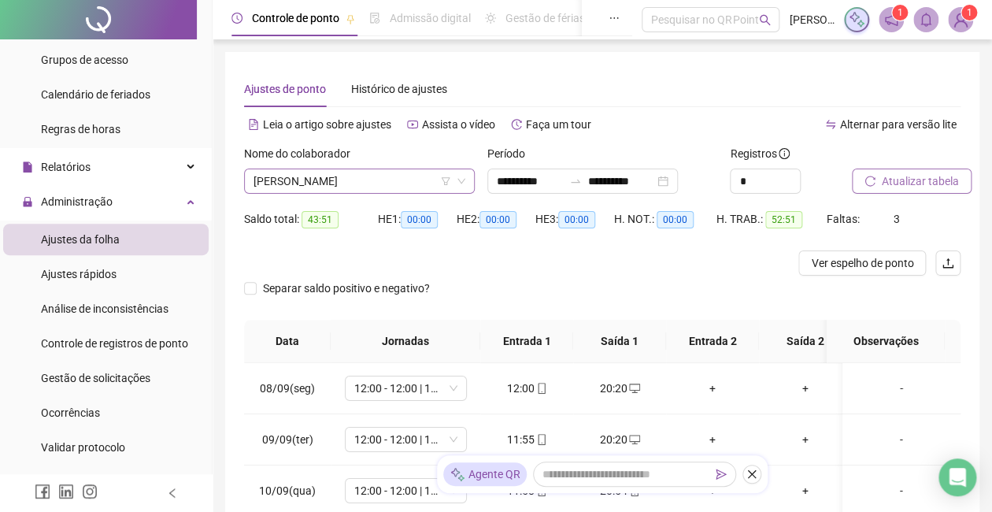
click at [406, 183] on span "[PERSON_NAME]" at bounding box center [360, 181] width 212 height 24
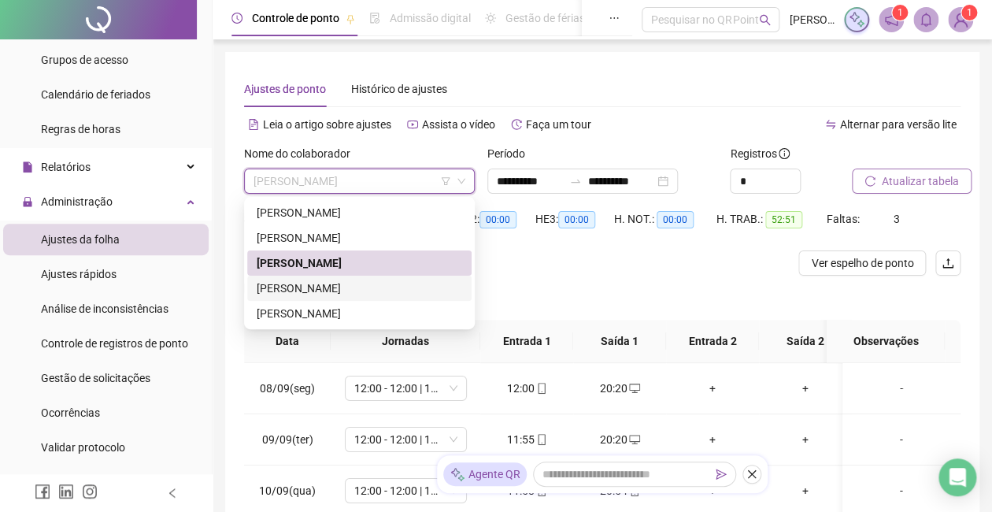
click at [378, 285] on div "[PERSON_NAME]" at bounding box center [360, 288] width 206 height 17
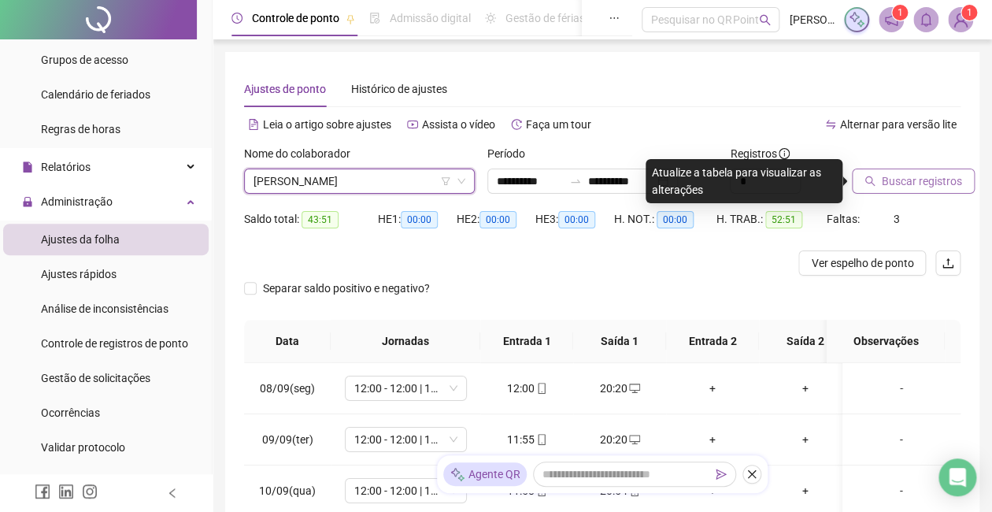
click at [896, 189] on span "Buscar registros" at bounding box center [922, 180] width 80 height 17
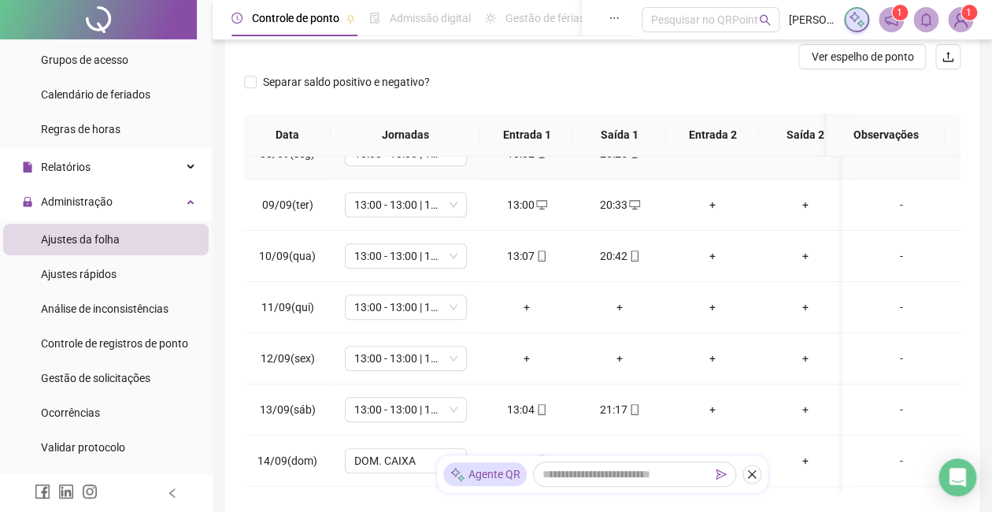
scroll to position [420, 0]
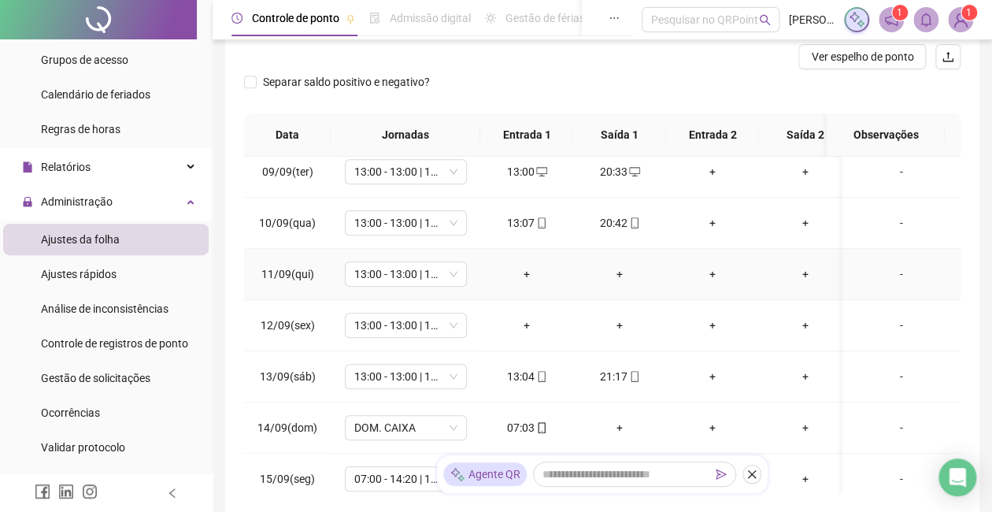
click at [518, 276] on div "+" at bounding box center [527, 273] width 68 height 17
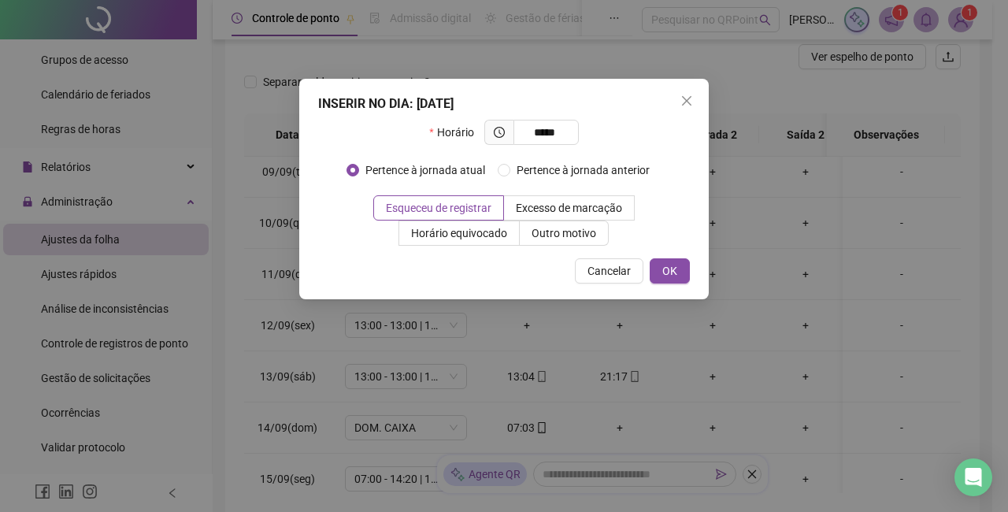
type input "*****"
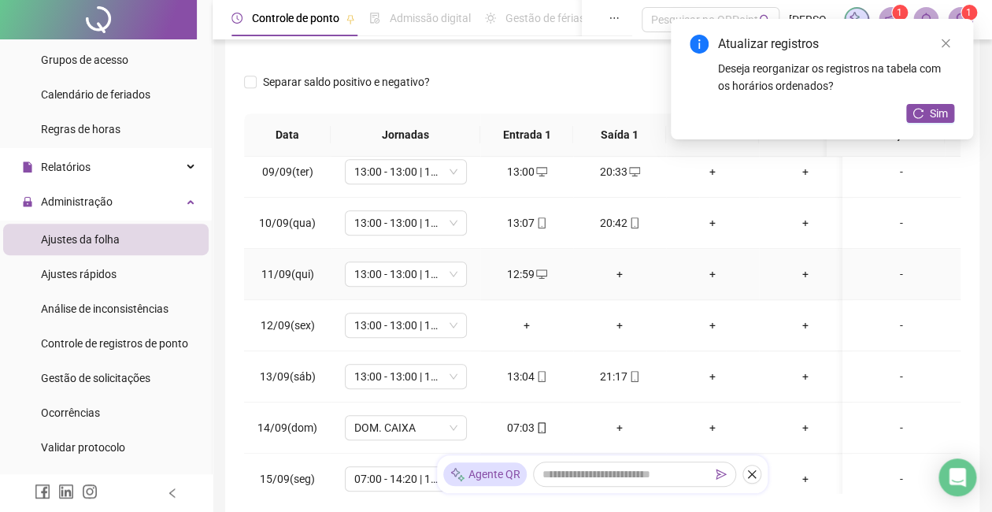
click at [619, 271] on div "+" at bounding box center [620, 273] width 68 height 17
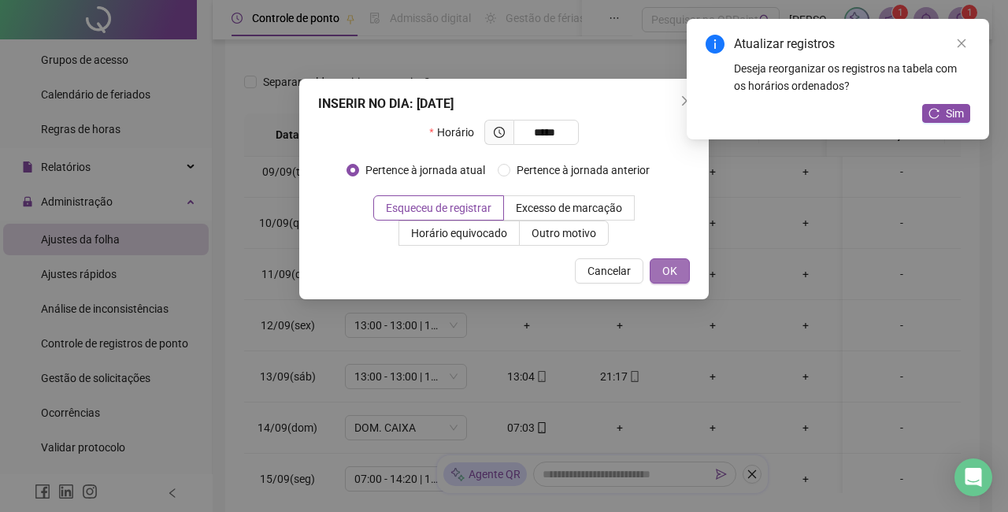
type input "*****"
click at [672, 274] on span "OK" at bounding box center [669, 270] width 15 height 17
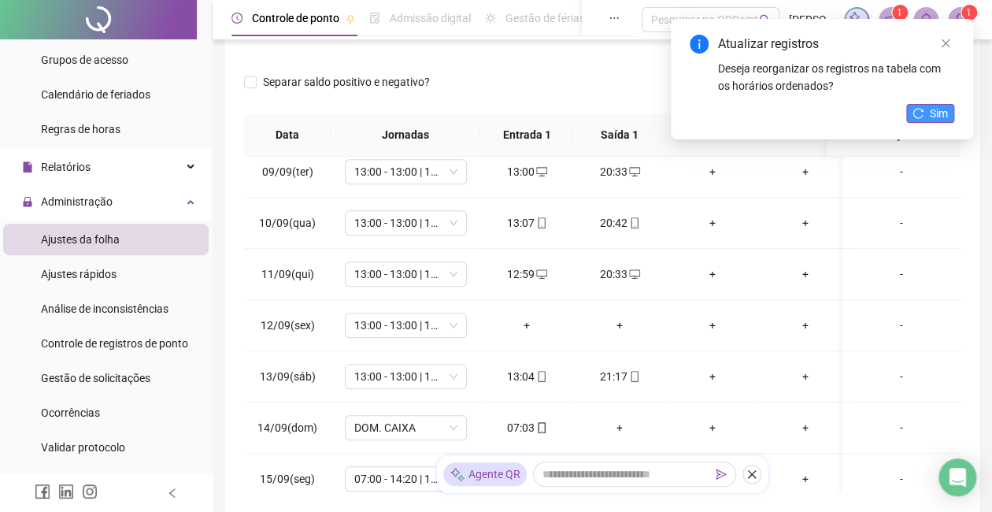
click at [936, 110] on span "Sim" at bounding box center [939, 113] width 18 height 17
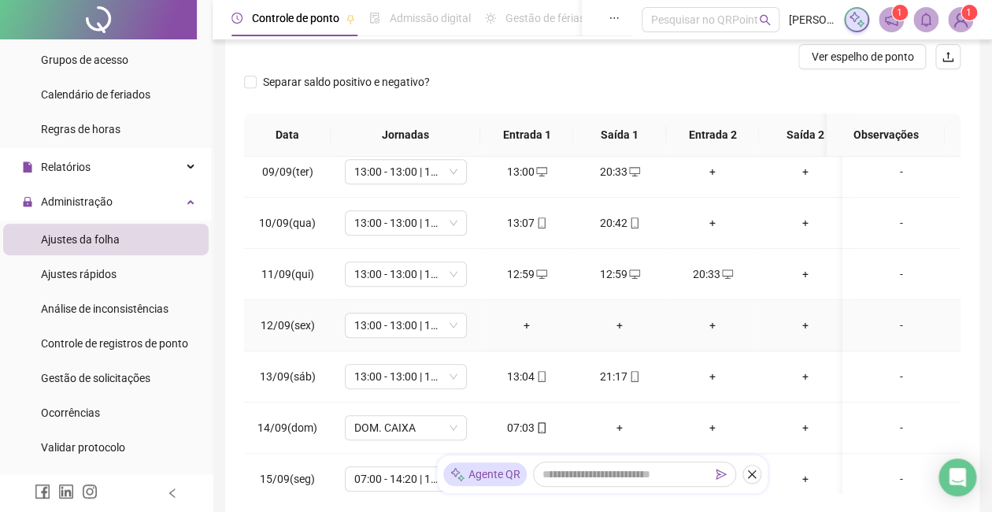
click at [532, 325] on div "+" at bounding box center [527, 325] width 68 height 17
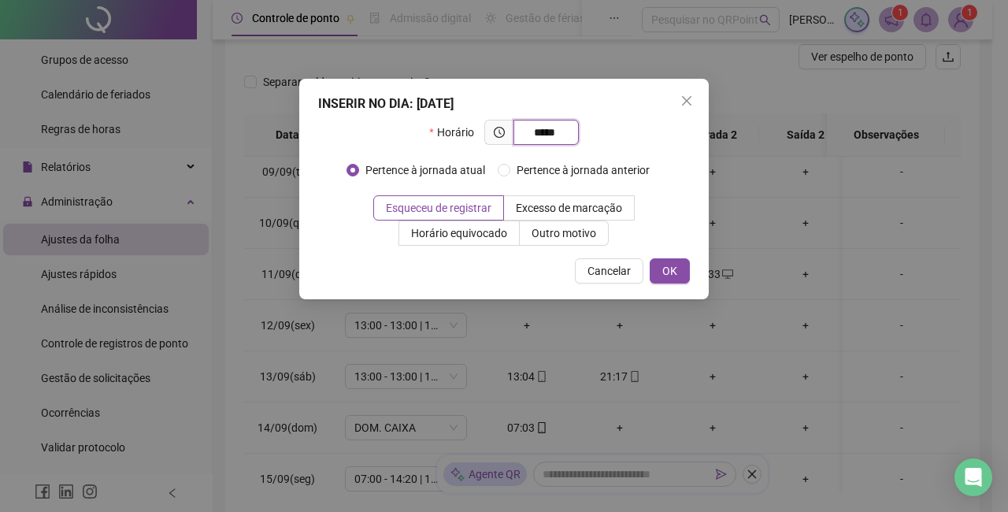
type input "*****"
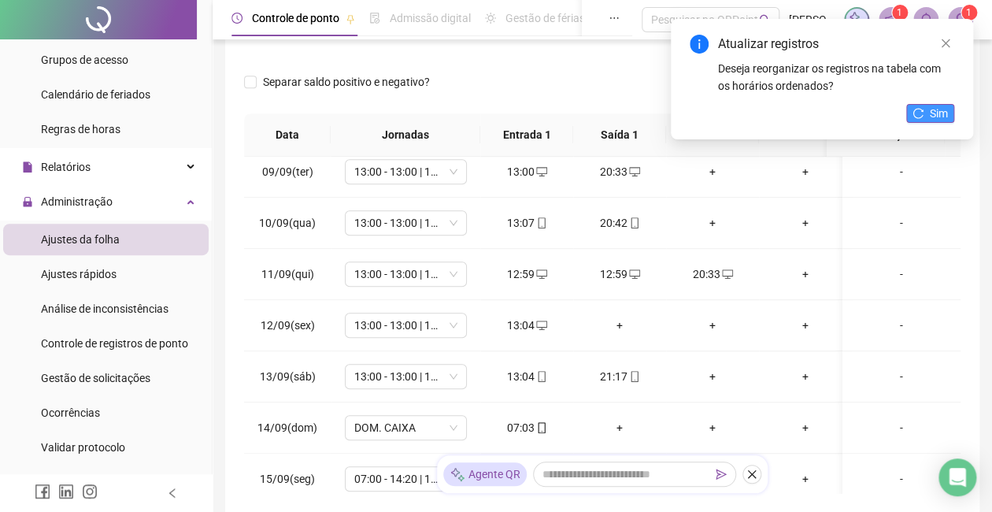
click at [940, 108] on span "Sim" at bounding box center [939, 113] width 18 height 17
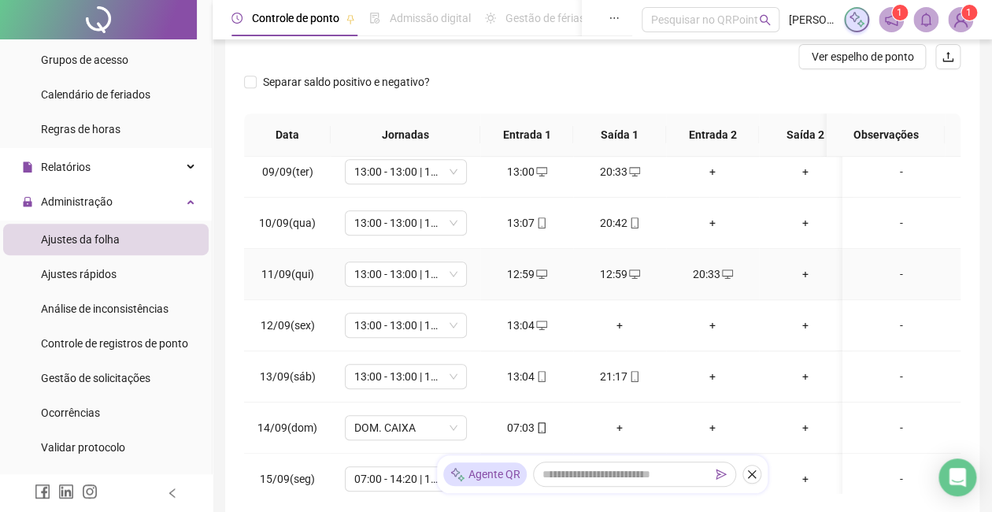
click at [621, 272] on div "12:59" at bounding box center [620, 273] width 68 height 17
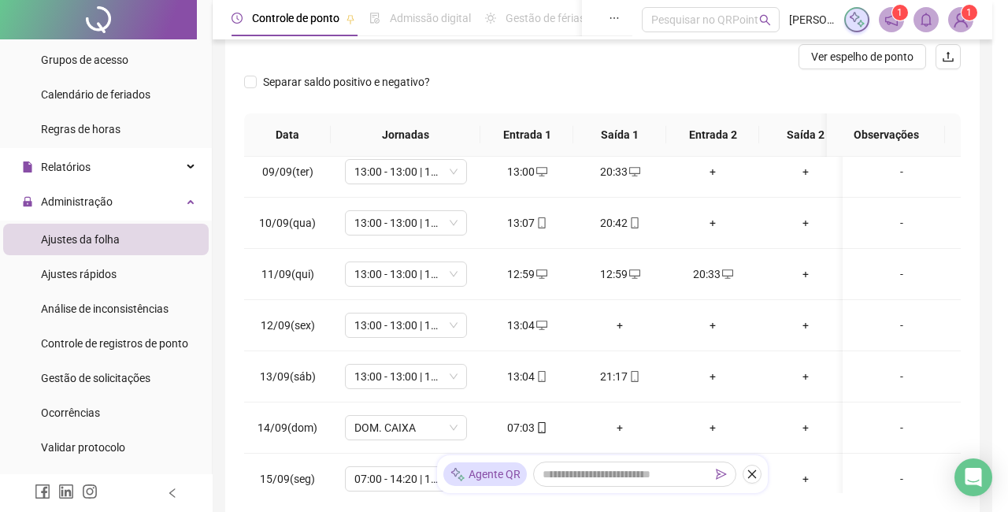
type input "**********"
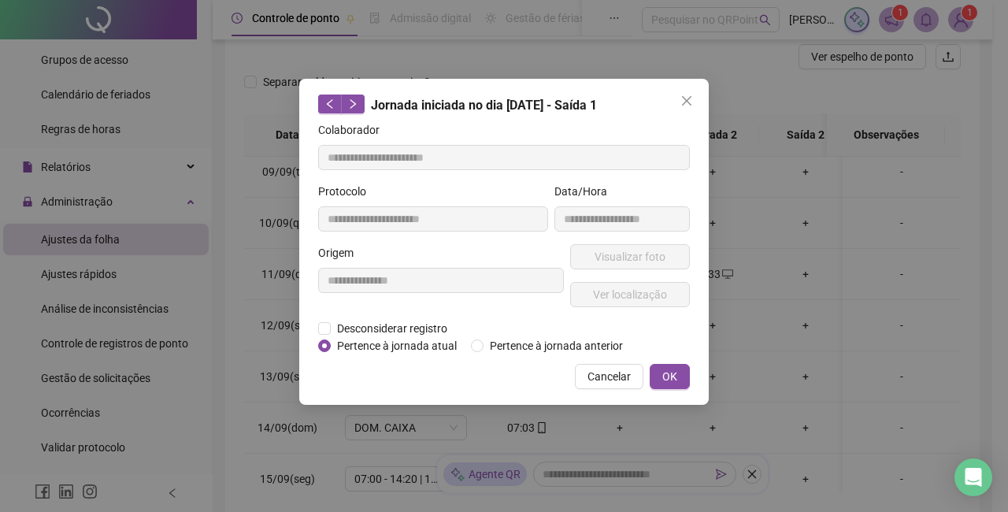
click at [316, 332] on div "**********" at bounding box center [504, 242] width 410 height 326
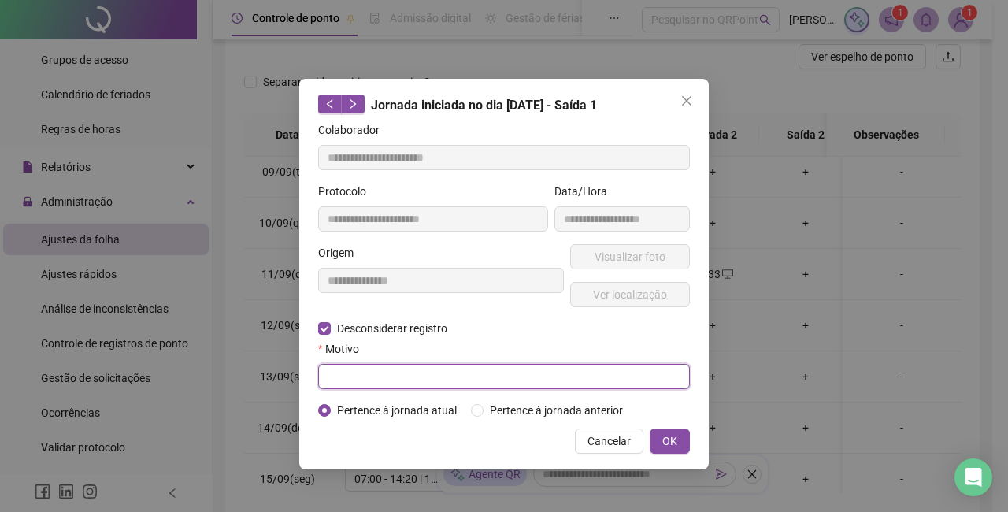
click at [396, 376] on input "text" at bounding box center [504, 376] width 372 height 25
type input "******"
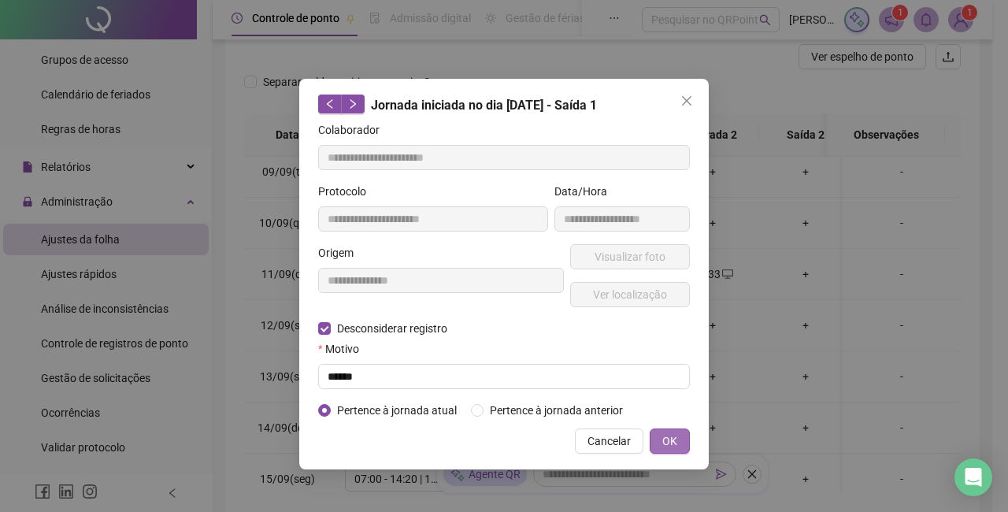
click at [682, 432] on button "OK" at bounding box center [670, 440] width 40 height 25
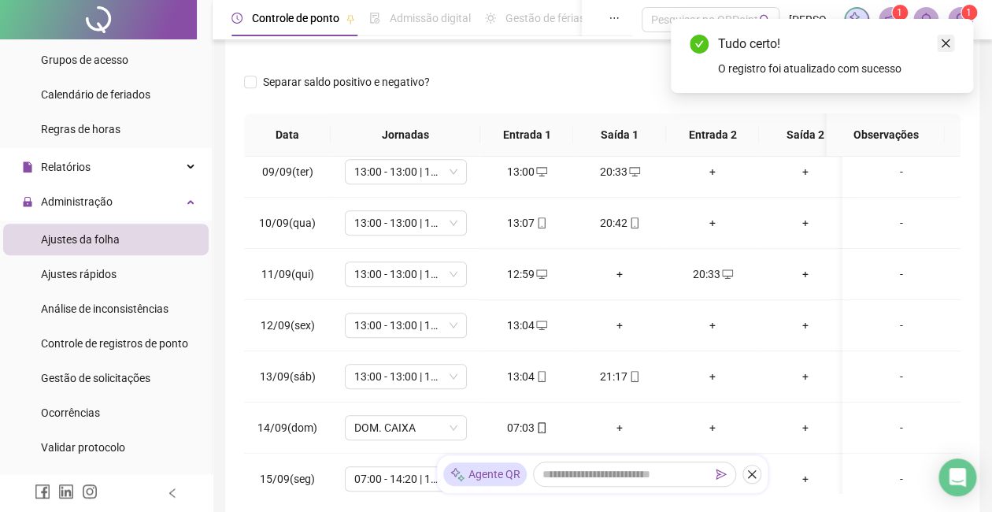
click at [940, 41] on icon "close" at bounding box center [945, 43] width 11 height 11
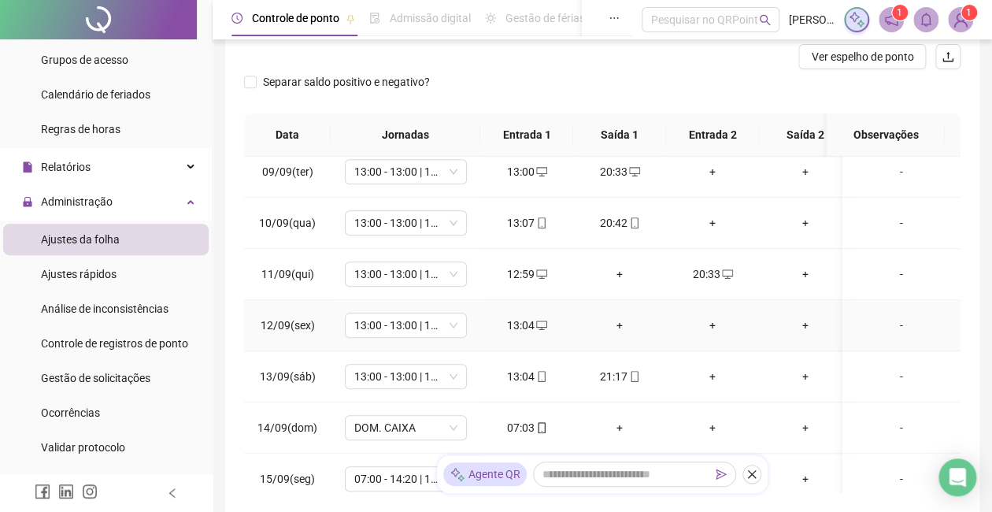
click at [618, 321] on div "+" at bounding box center [620, 325] width 68 height 17
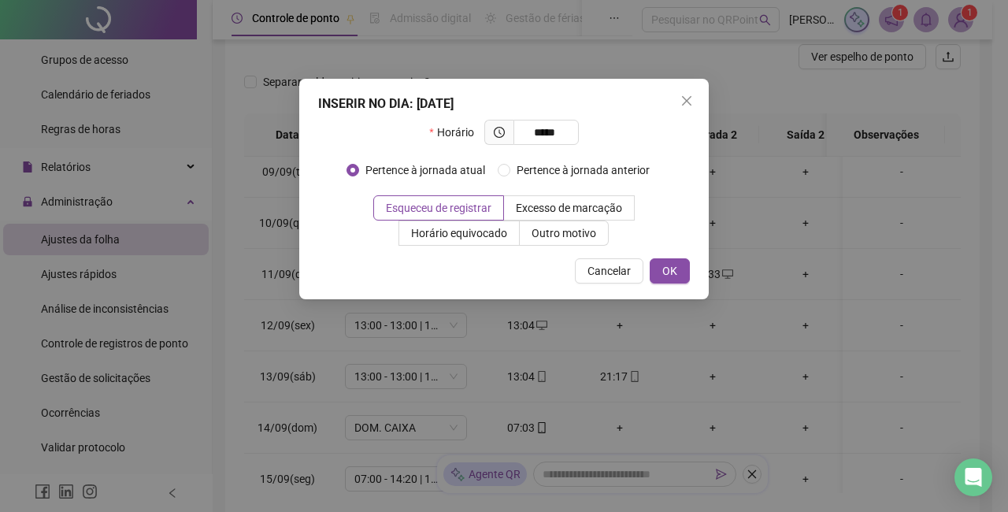
type input "*****"
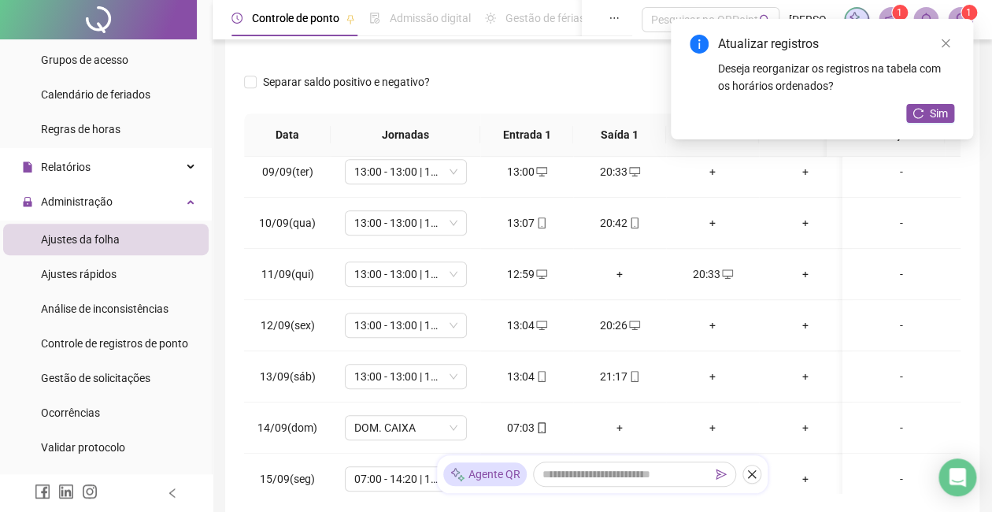
click at [919, 124] on div "Atualizar registros Deseja reorganizar os registros na tabela com os horários o…" at bounding box center [822, 79] width 302 height 121
drag, startPoint x: 926, startPoint y: 112, endPoint x: 921, endPoint y: 120, distance: 9.6
click at [925, 113] on button "Sim" at bounding box center [931, 113] width 48 height 19
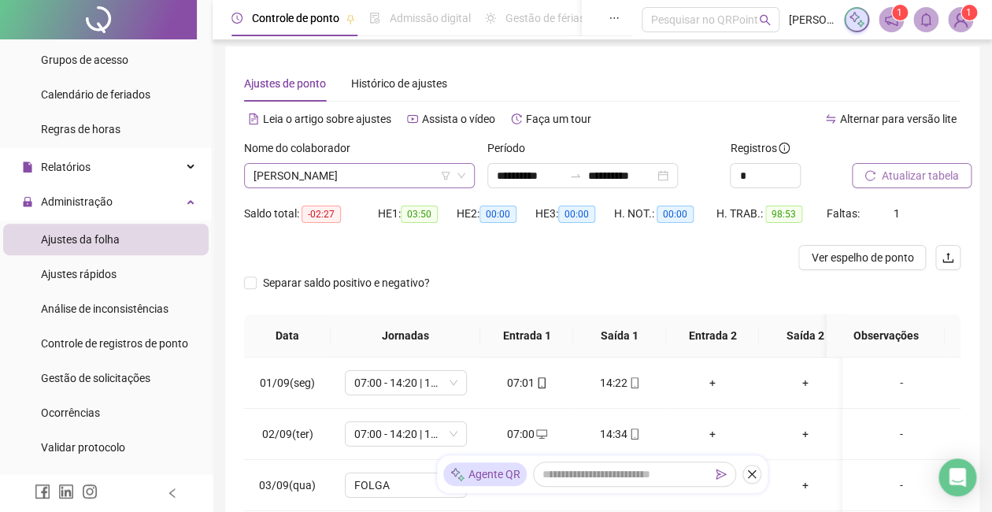
scroll to position [0, 0]
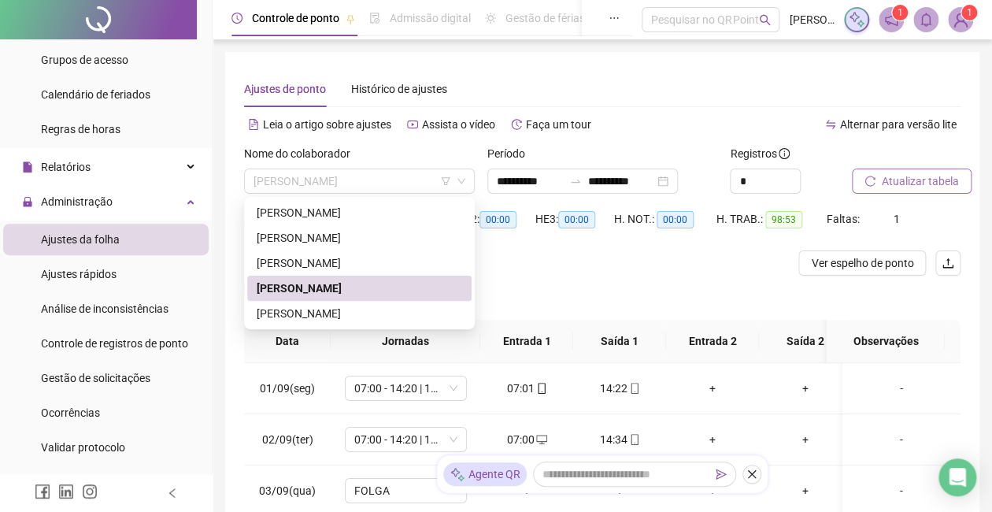
drag, startPoint x: 414, startPoint y: 180, endPoint x: 419, endPoint y: 195, distance: 14.9
click at [414, 181] on span "[PERSON_NAME]" at bounding box center [360, 181] width 212 height 24
click at [404, 308] on div "[PERSON_NAME]" at bounding box center [360, 313] width 206 height 17
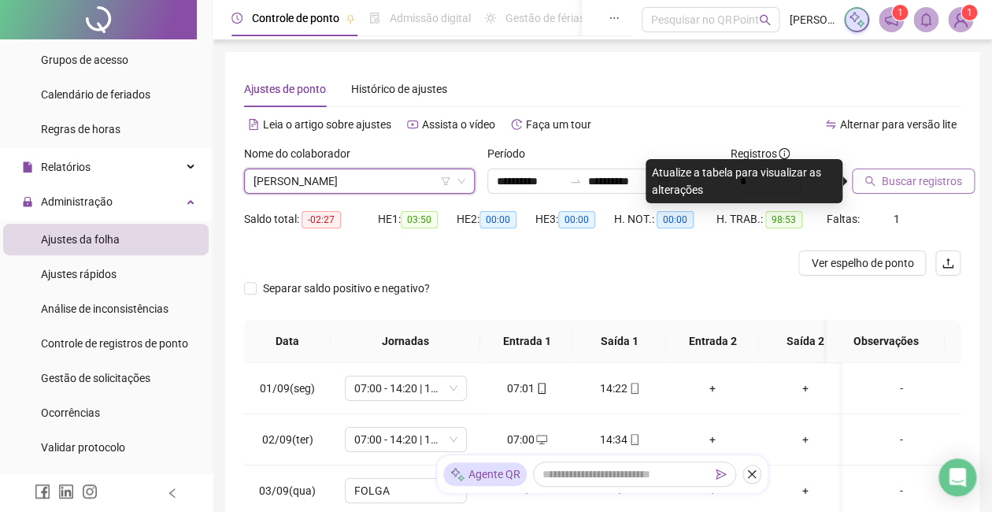
click at [883, 170] on button "Buscar registros" at bounding box center [913, 181] width 123 height 25
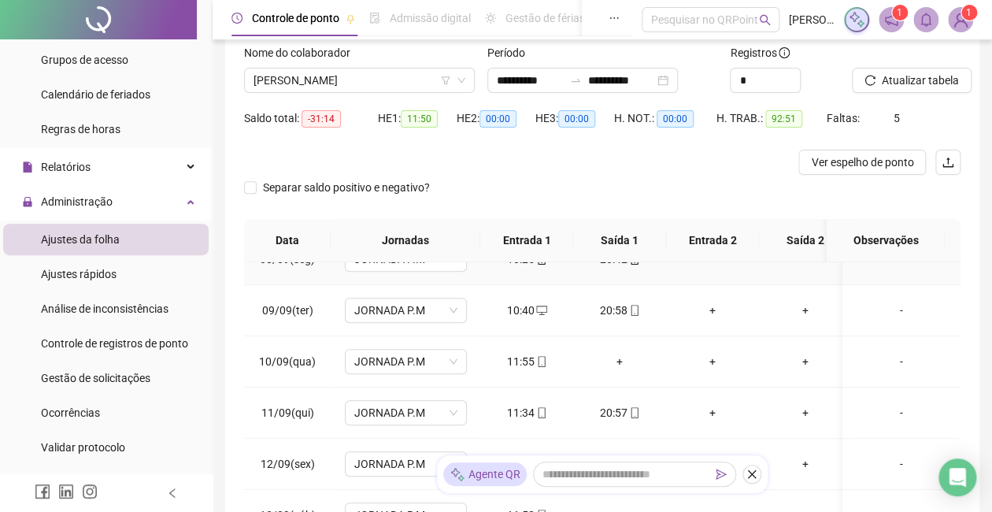
scroll to position [420, 0]
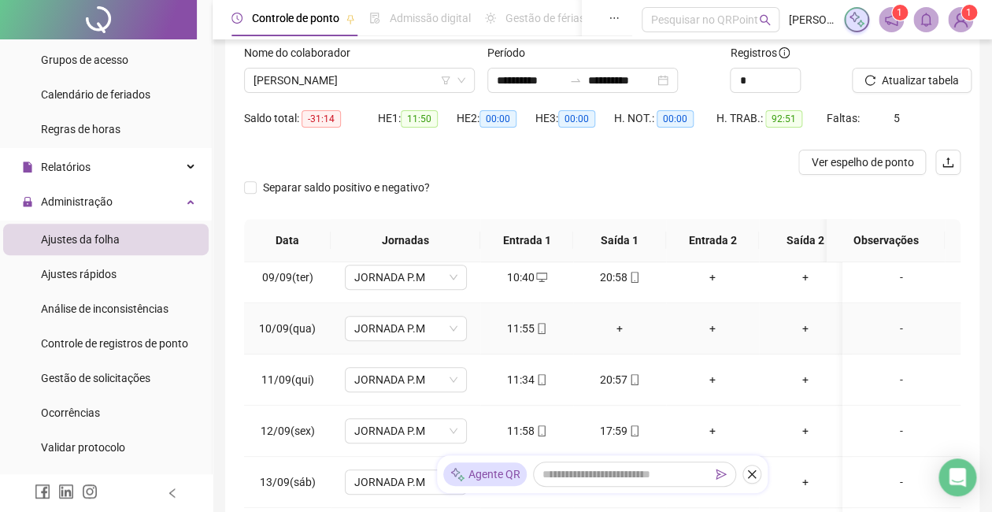
click at [622, 323] on div "+" at bounding box center [620, 328] width 68 height 17
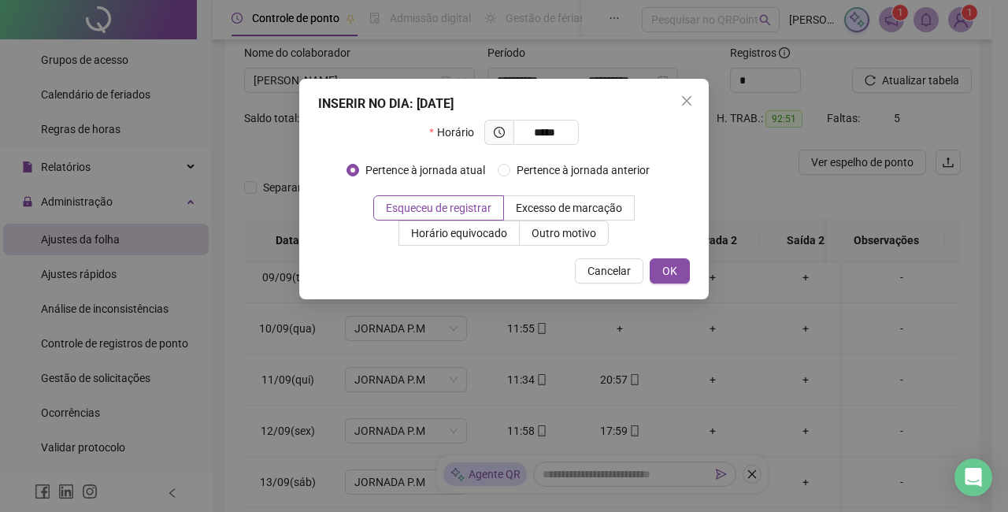
type input "*****"
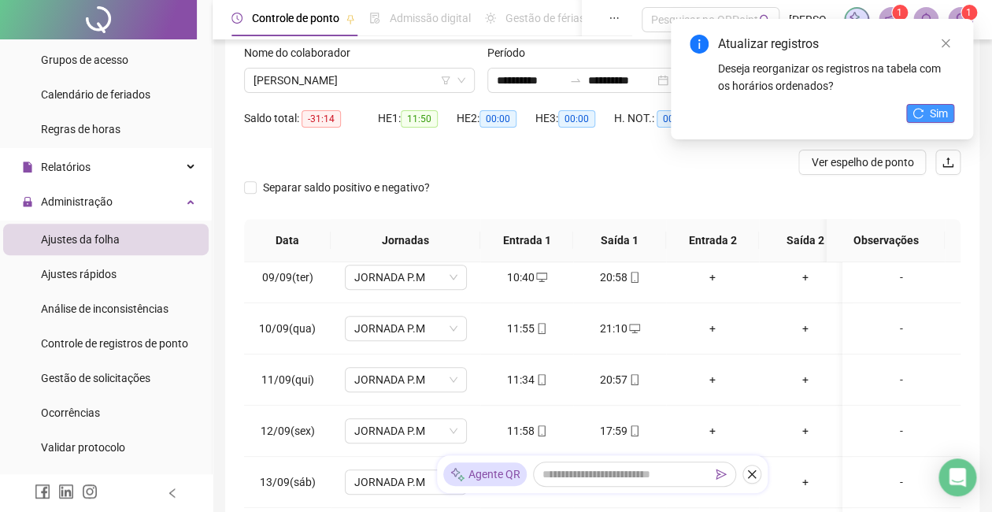
click at [925, 113] on button "Sim" at bounding box center [931, 113] width 48 height 19
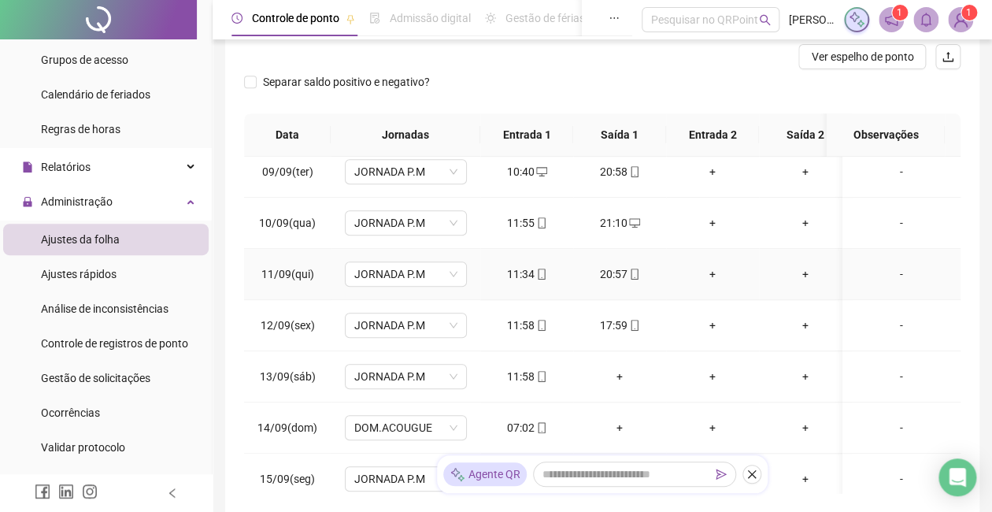
scroll to position [525, 0]
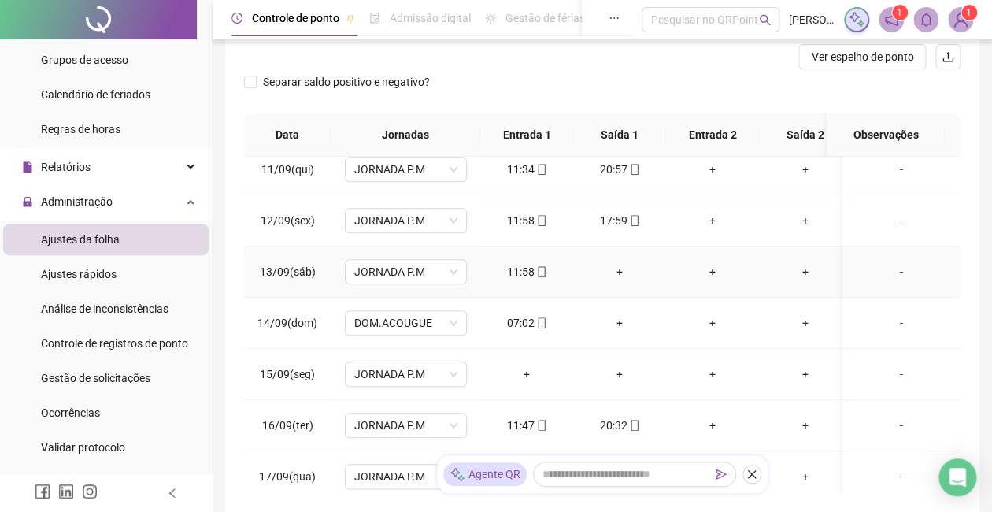
click at [618, 263] on div "+" at bounding box center [620, 271] width 68 height 17
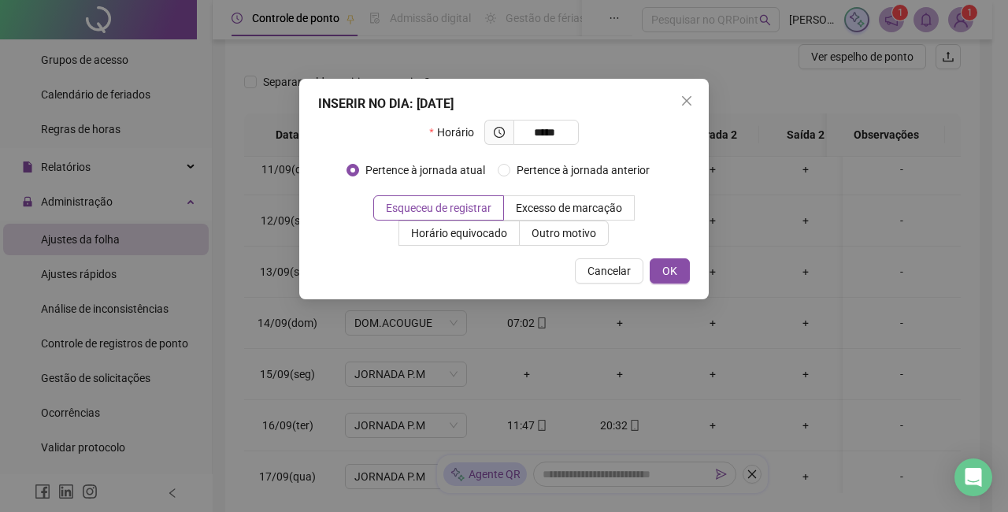
type input "*****"
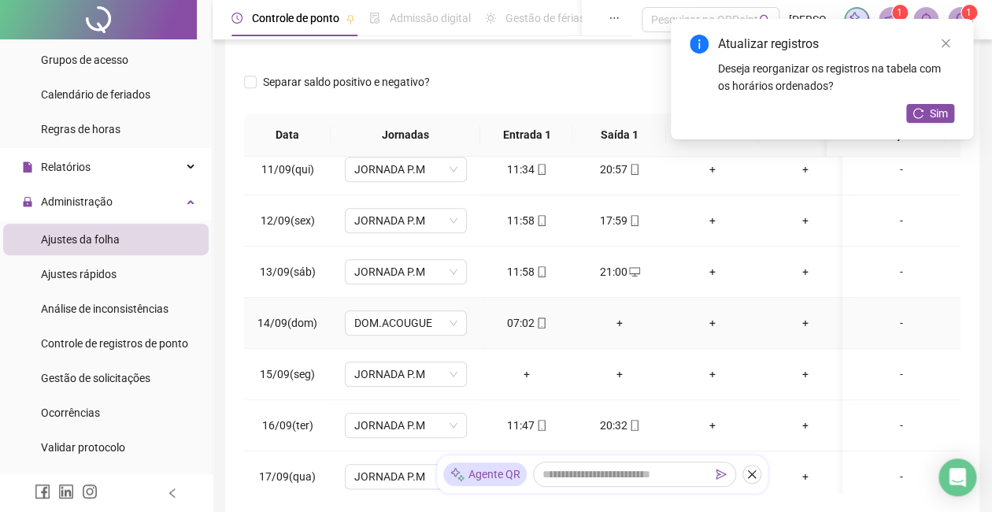
click at [621, 326] on div "+" at bounding box center [620, 322] width 68 height 17
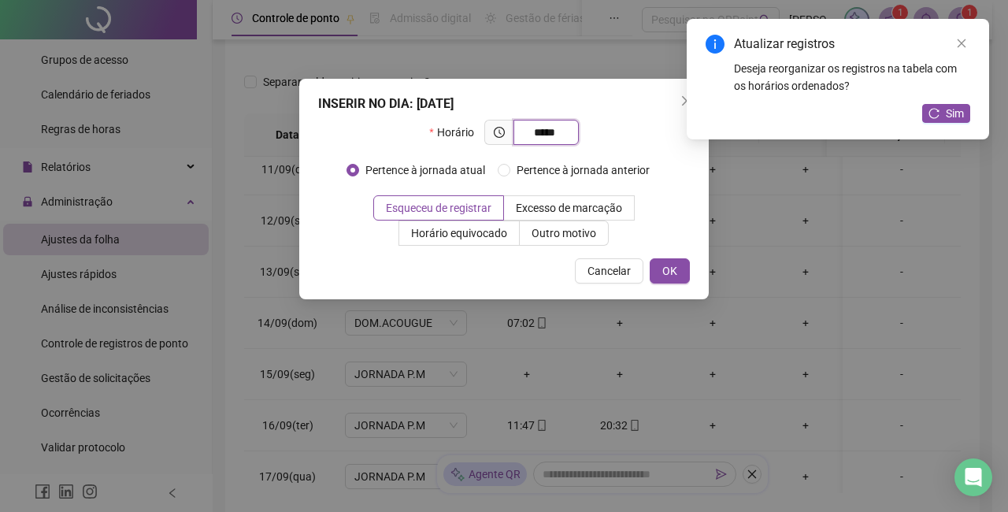
type input "*****"
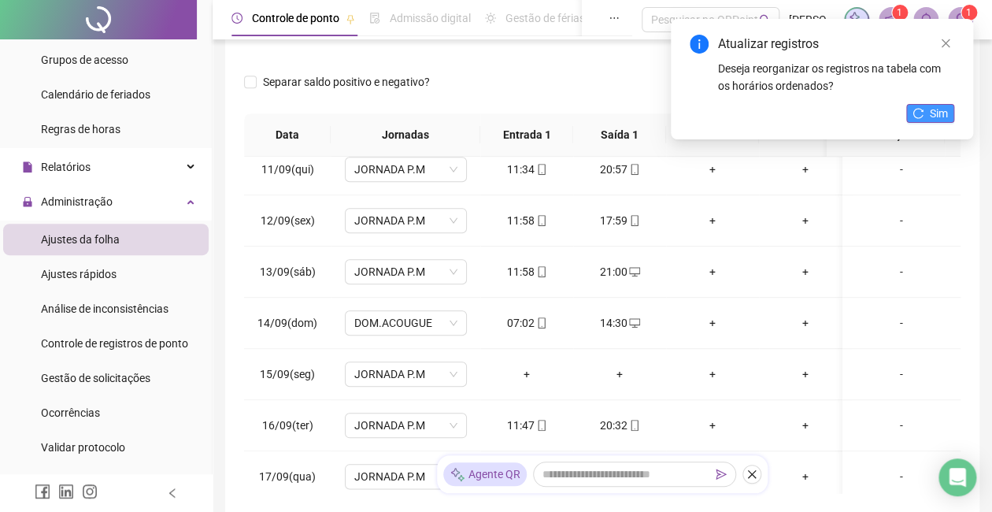
click at [933, 105] on span "Sim" at bounding box center [939, 113] width 18 height 17
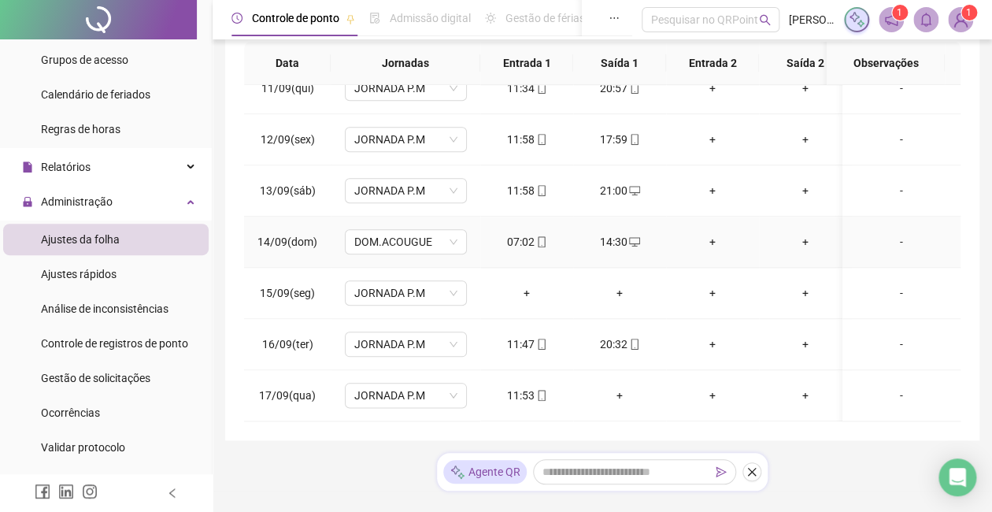
scroll to position [311, 0]
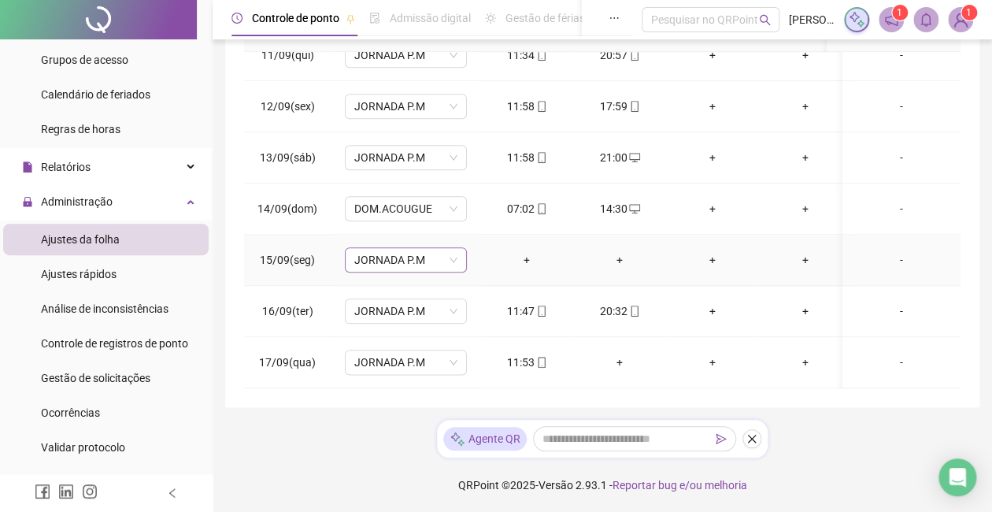
click at [457, 248] on span "JORNADA P.M" at bounding box center [405, 260] width 103 height 24
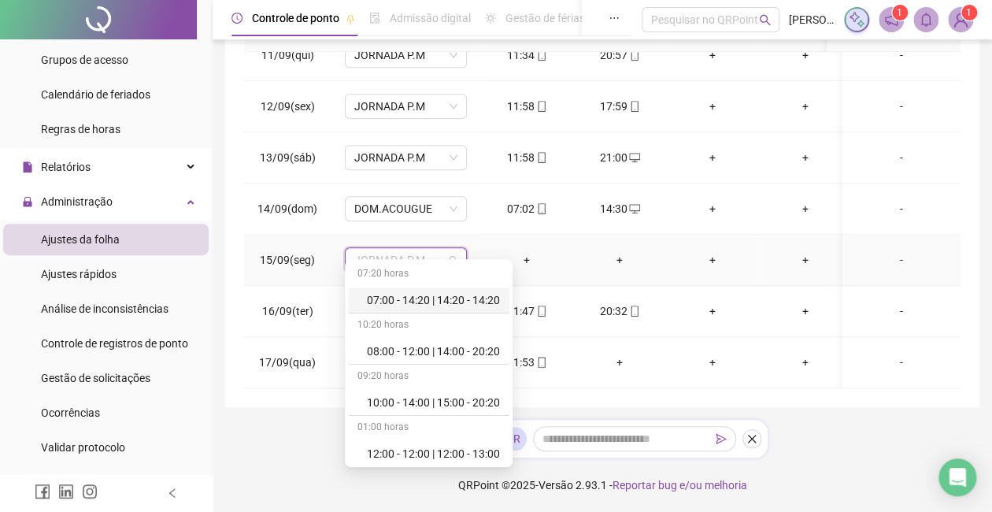
type input "*"
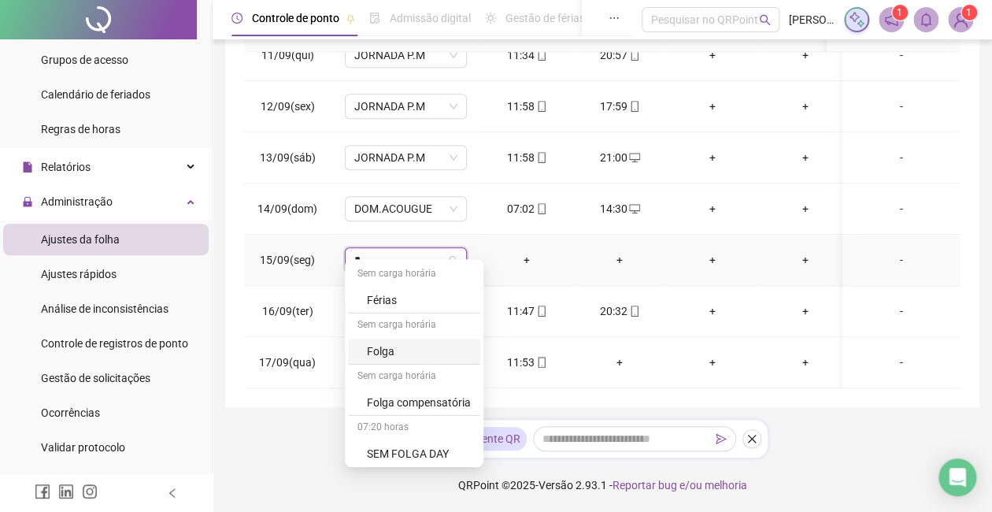
click at [421, 346] on div "Folga" at bounding box center [419, 351] width 104 height 17
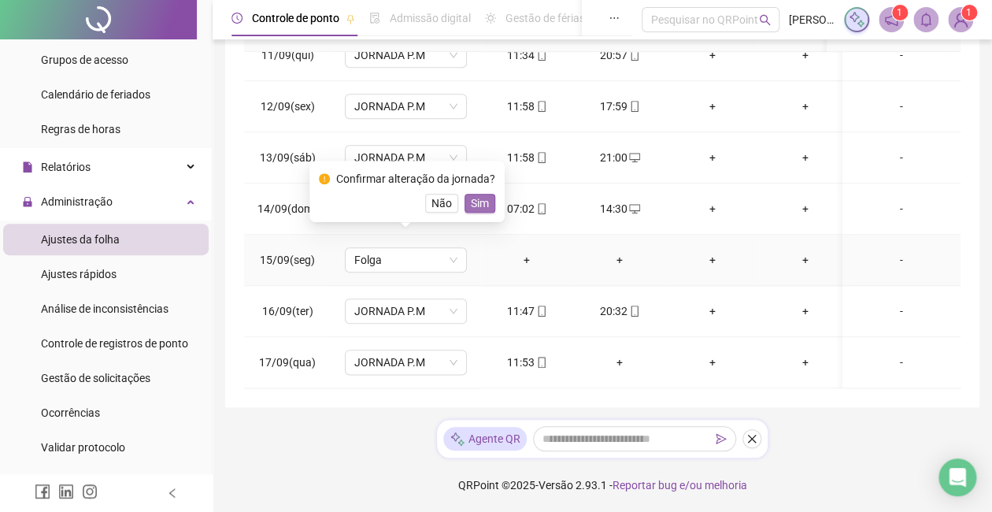
click at [479, 205] on span "Sim" at bounding box center [480, 203] width 18 height 17
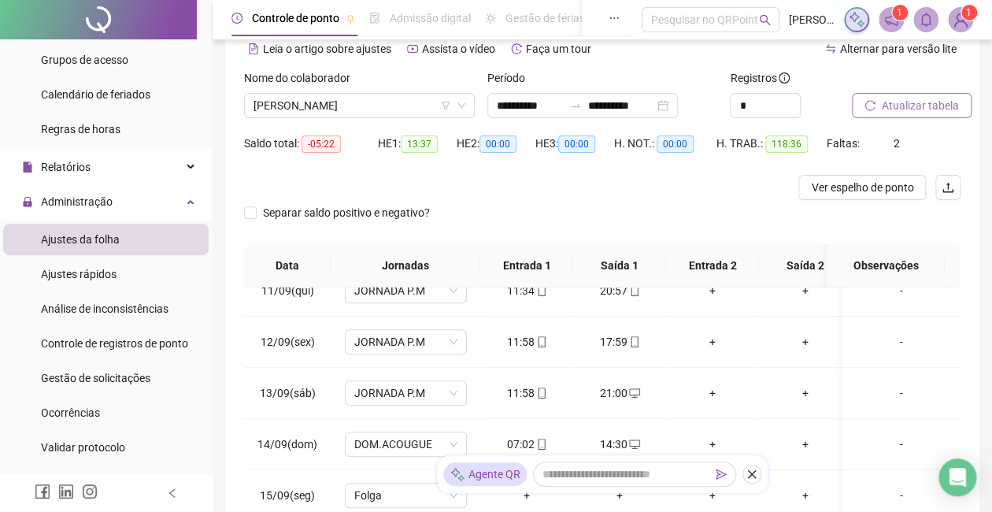
scroll to position [0, 0]
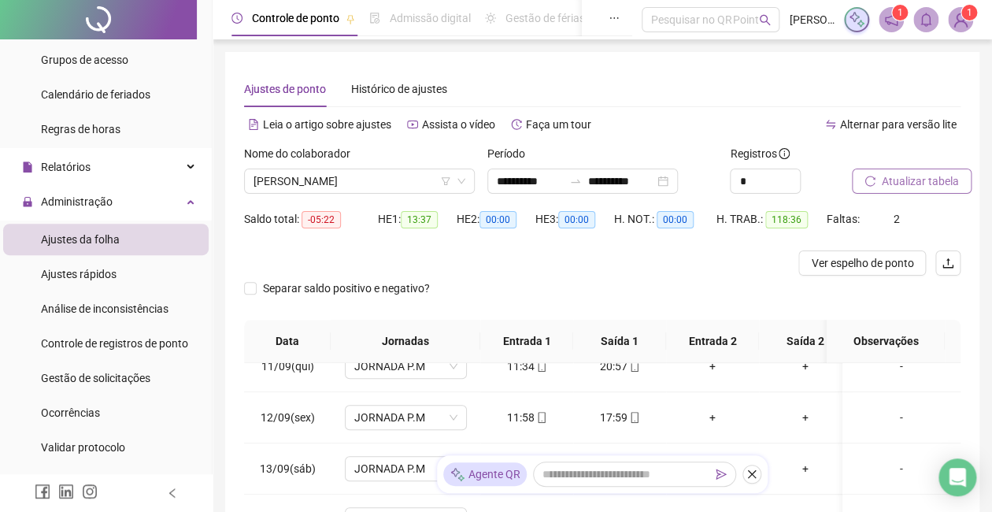
click at [891, 177] on span "Atualizar tabela" at bounding box center [920, 180] width 77 height 17
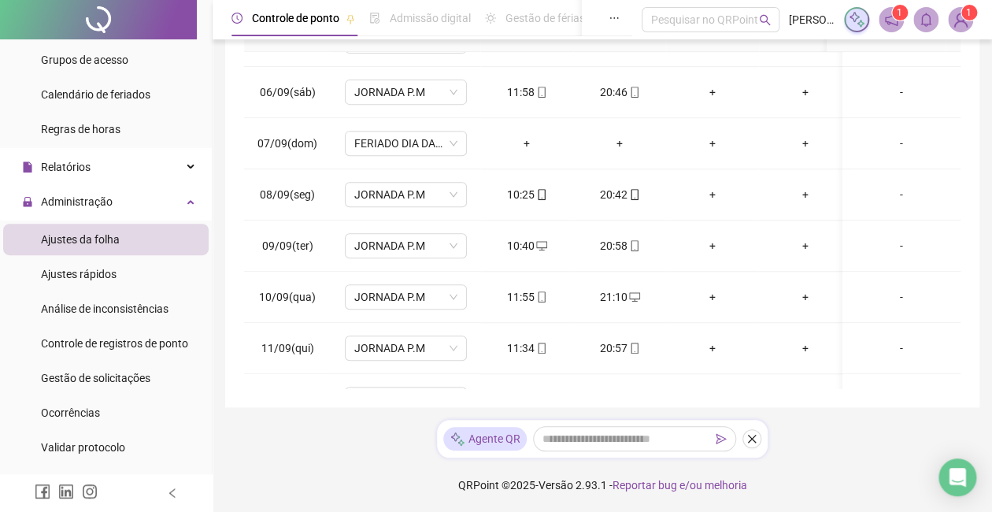
scroll to position [128, 0]
